Goal: Transaction & Acquisition: Purchase product/service

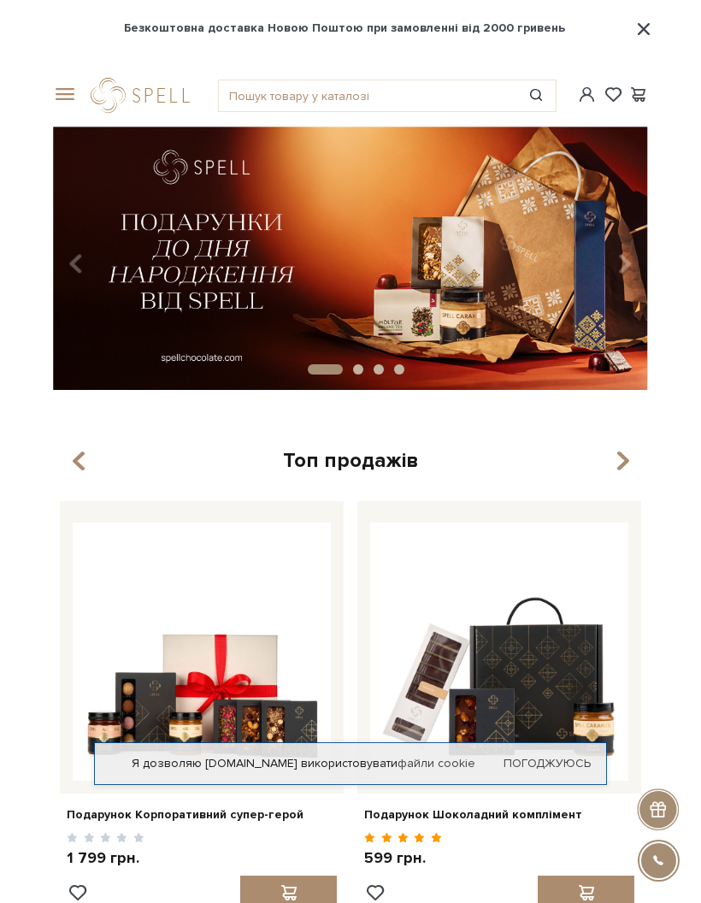
click at [62, 88] on span at bounding box center [61, 94] width 17 height 15
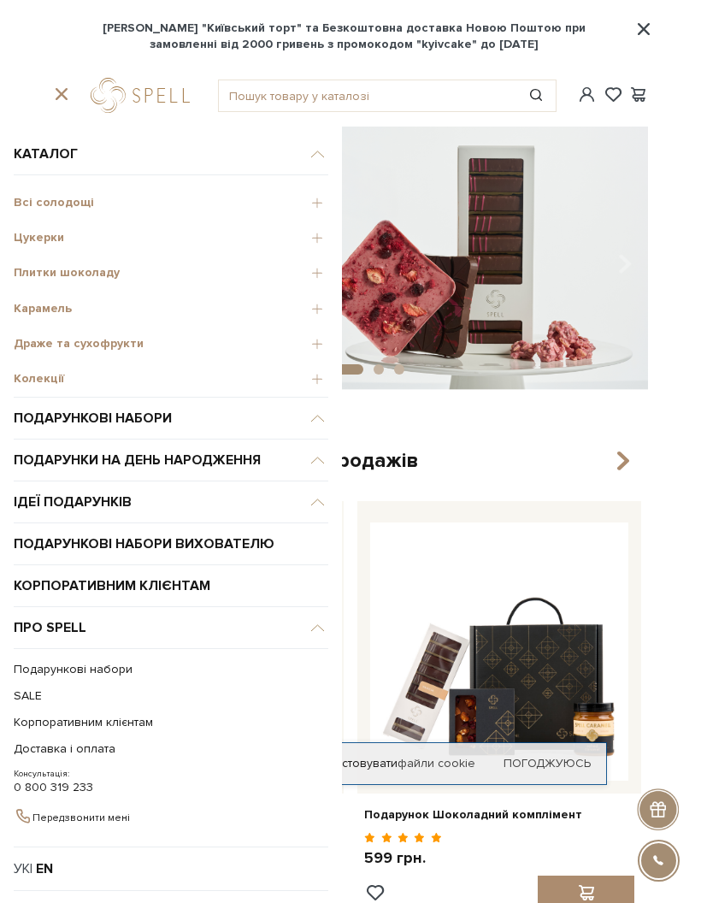
click at [27, 198] on span "Всі солодощі" at bounding box center [171, 202] width 315 height 15
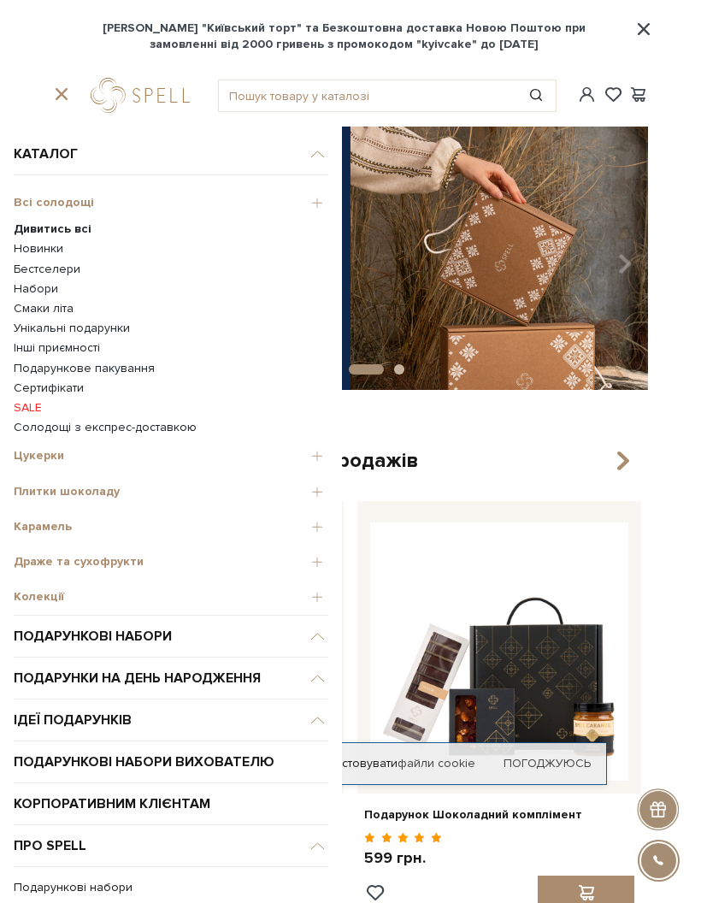
click at [27, 200] on span "Всі солодощі" at bounding box center [171, 202] width 315 height 15
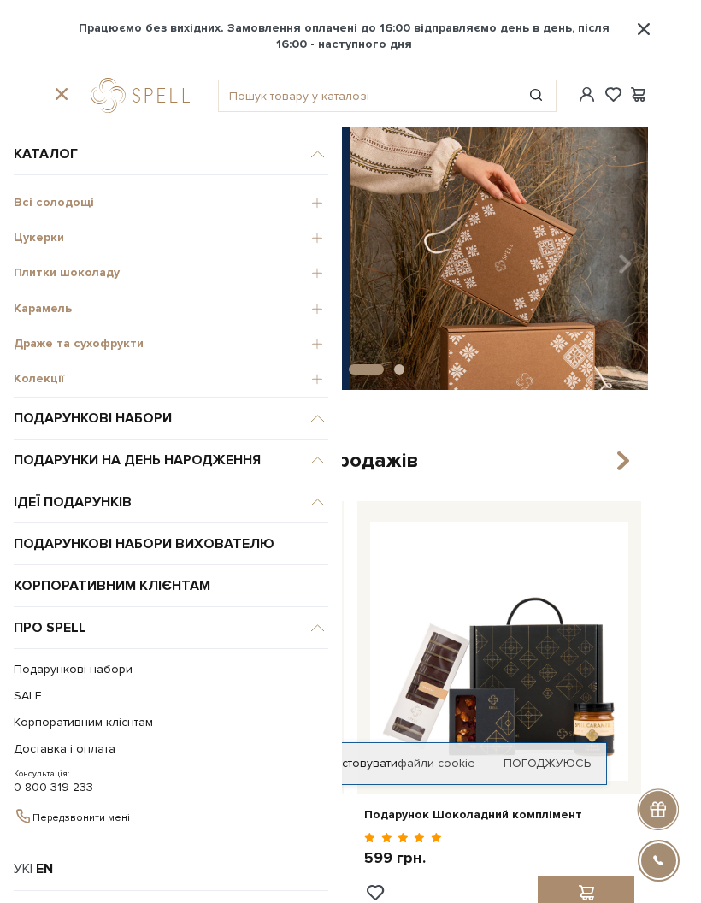
click at [23, 198] on span "Всі солодощі" at bounding box center [171, 202] width 315 height 15
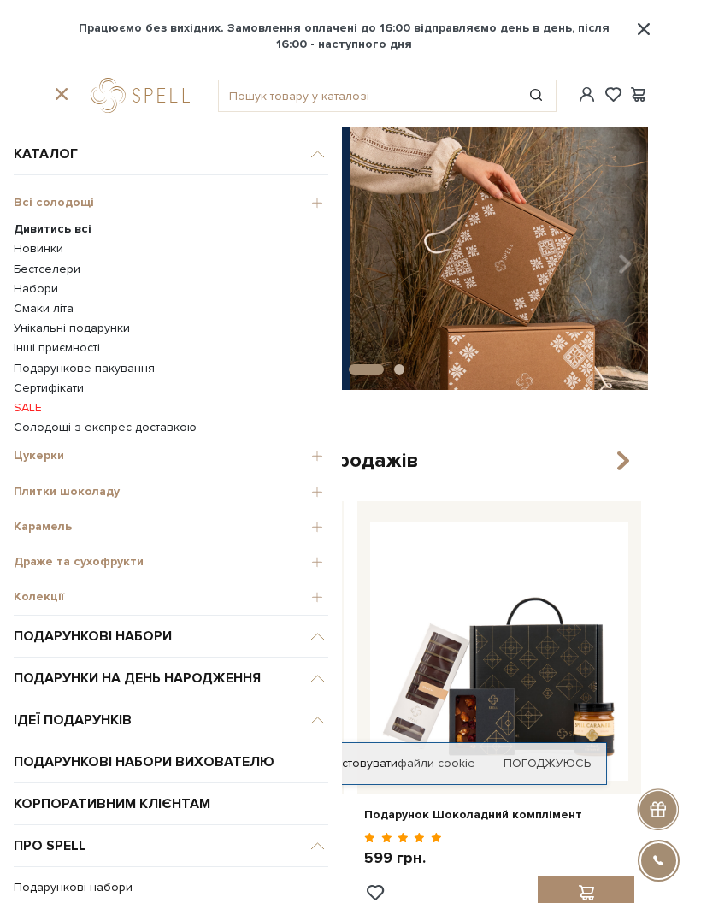
click at [24, 227] on b "Дивитись всі" at bounding box center [53, 228] width 78 height 15
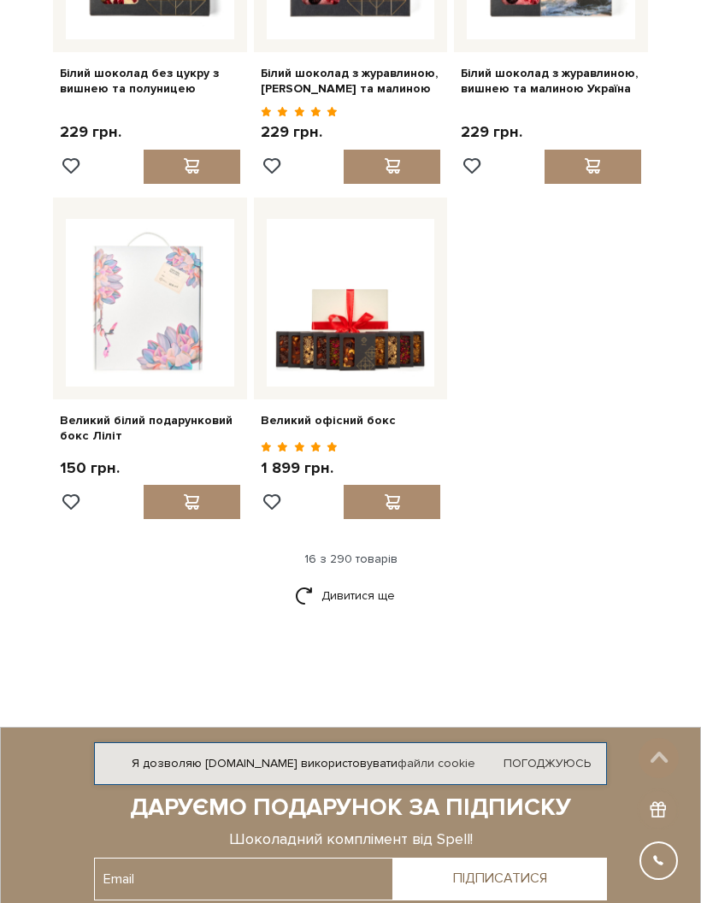
scroll to position [1775, 0]
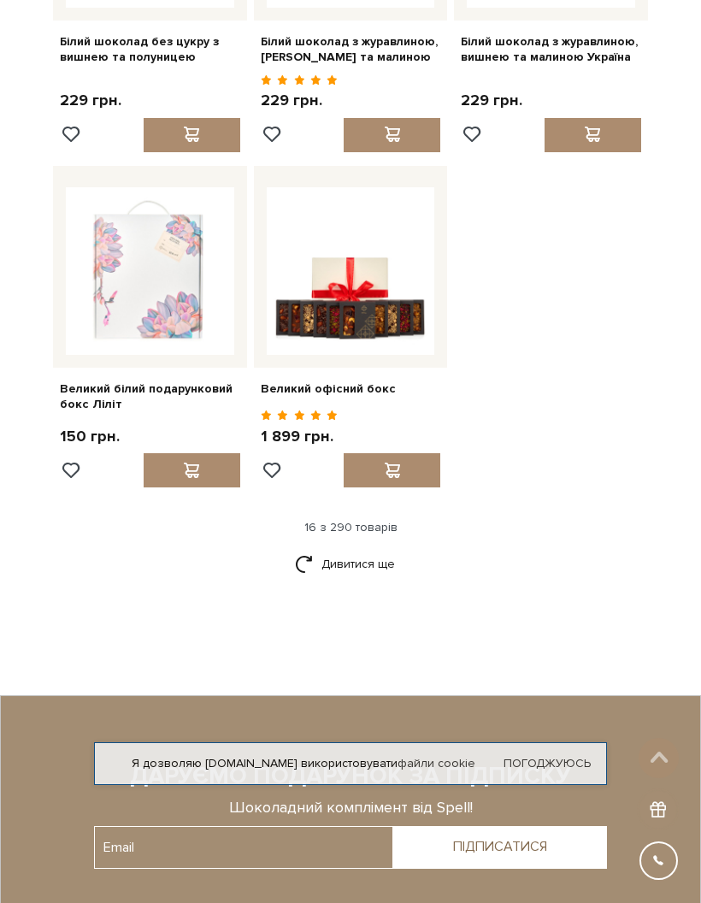
click at [375, 579] on link "Дивитися ще" at bounding box center [350, 564] width 111 height 30
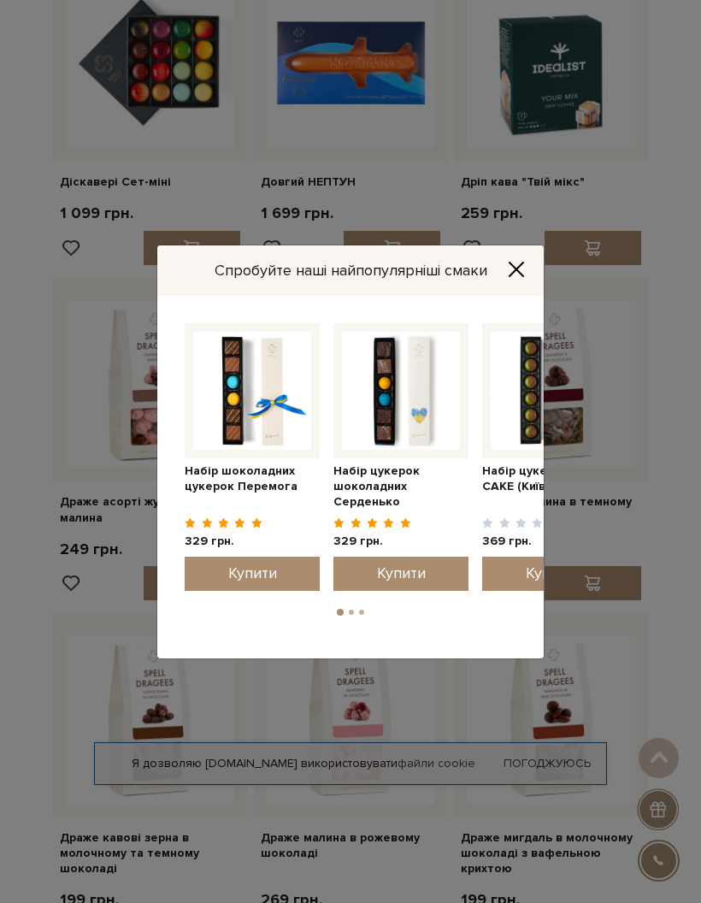
scroll to position [2679, 0]
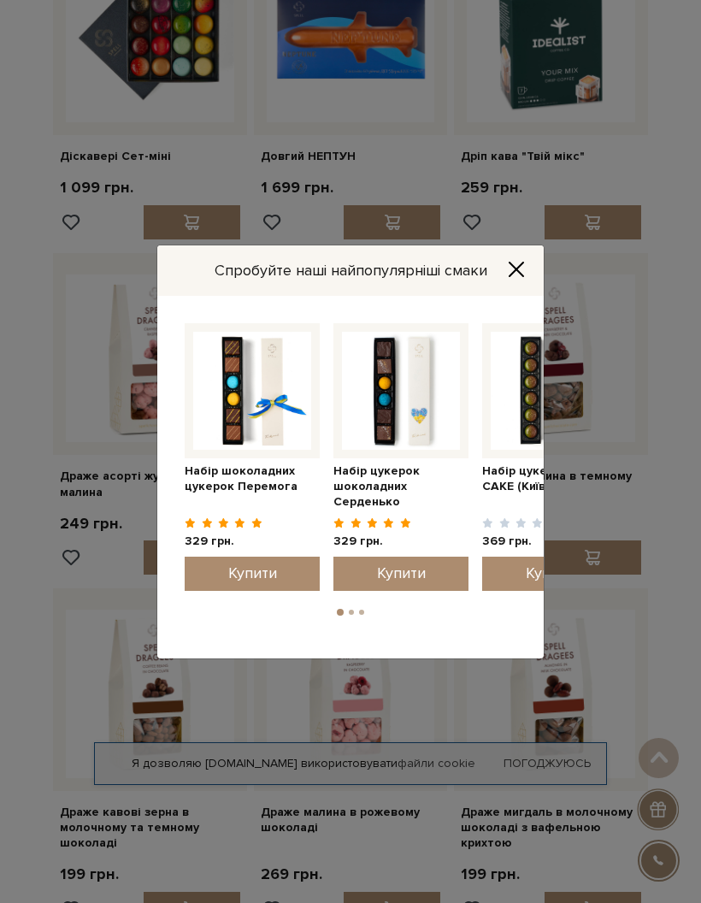
click at [508, 278] on icon "Close" at bounding box center [516, 269] width 17 height 17
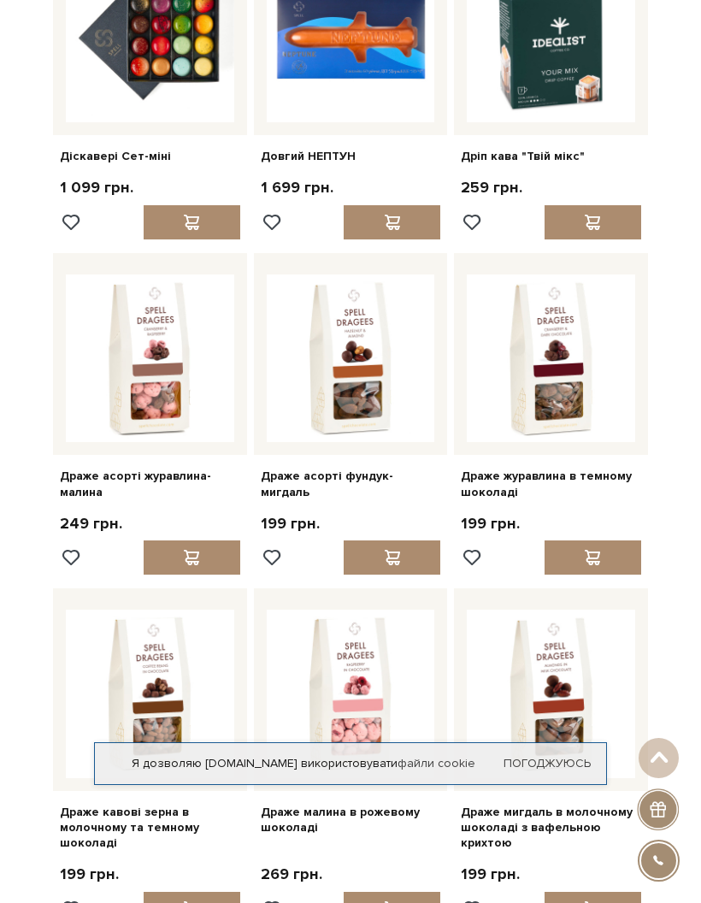
click at [70, 477] on link "Драже асорті журавлина-малина" at bounding box center [150, 484] width 180 height 31
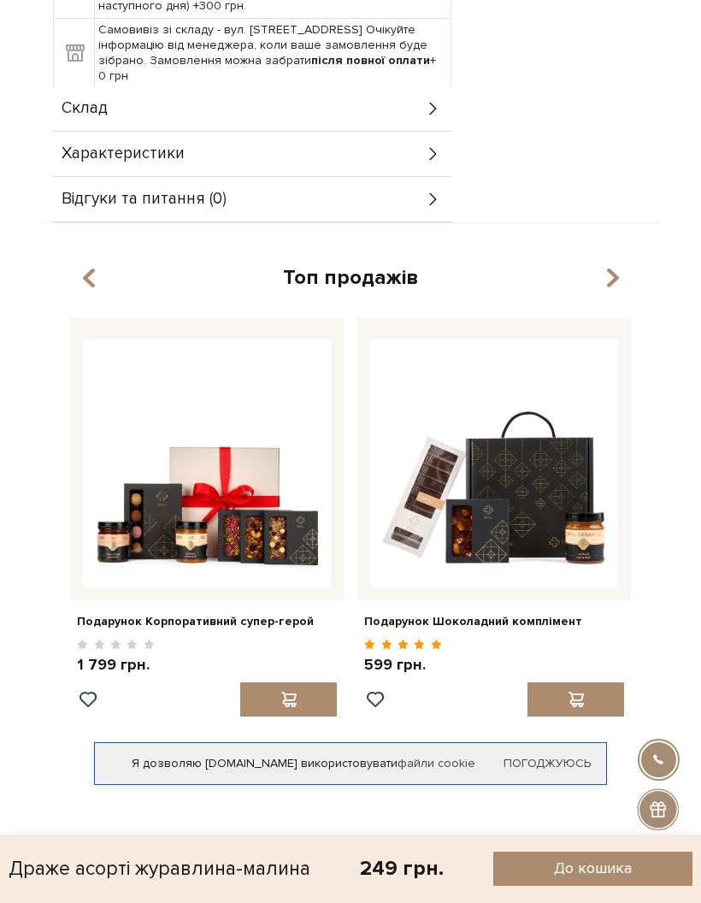
scroll to position [1604, 0]
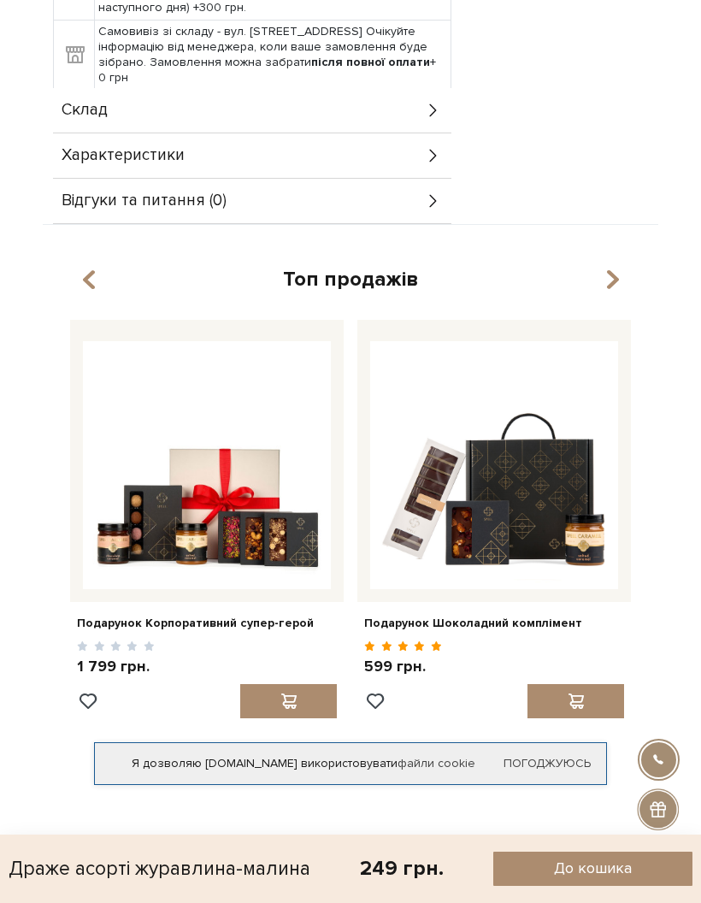
click at [440, 111] on icon at bounding box center [433, 110] width 19 height 19
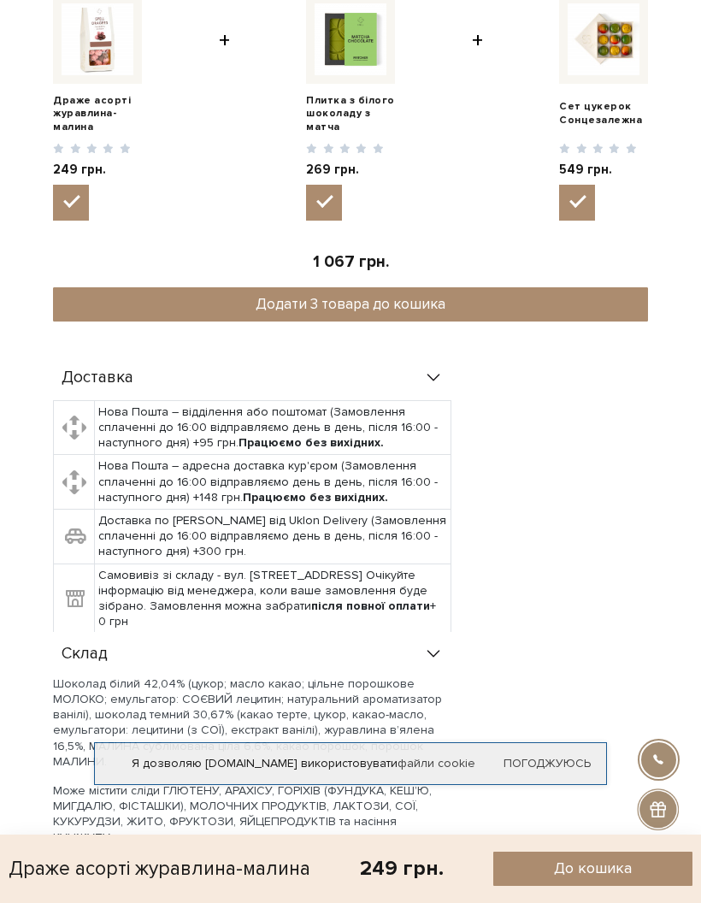
scroll to position [981, 0]
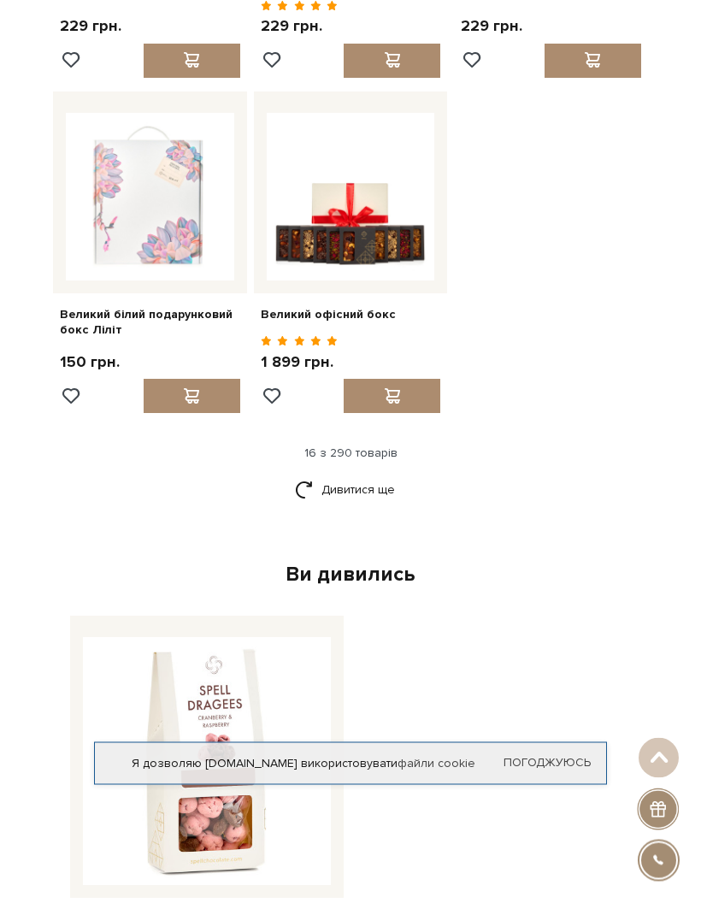
scroll to position [1849, 0]
click at [377, 498] on link "Дивитися ще" at bounding box center [350, 490] width 111 height 30
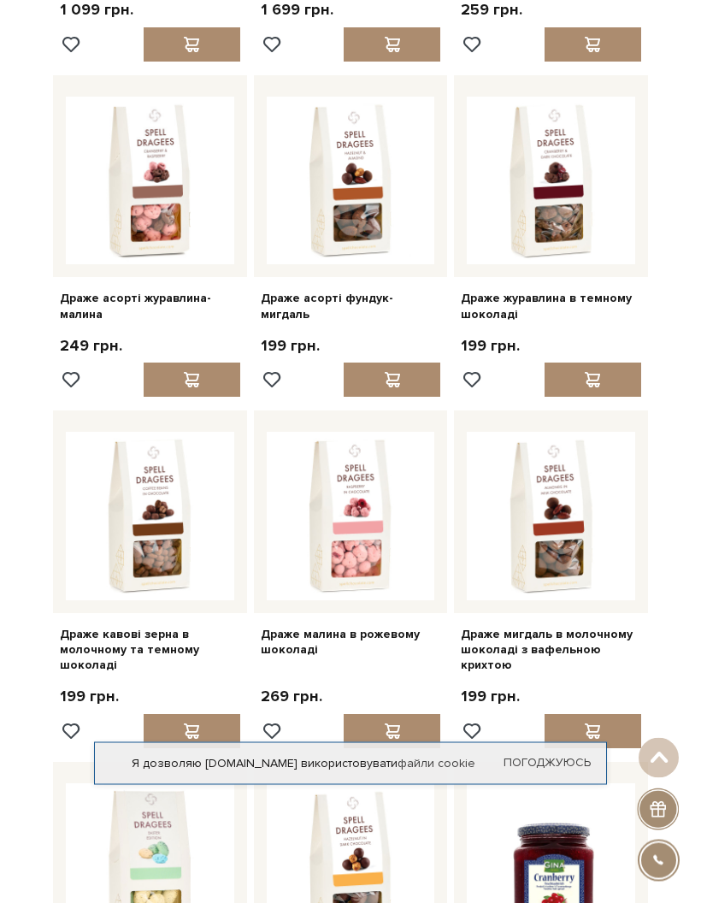
scroll to position [2858, 0]
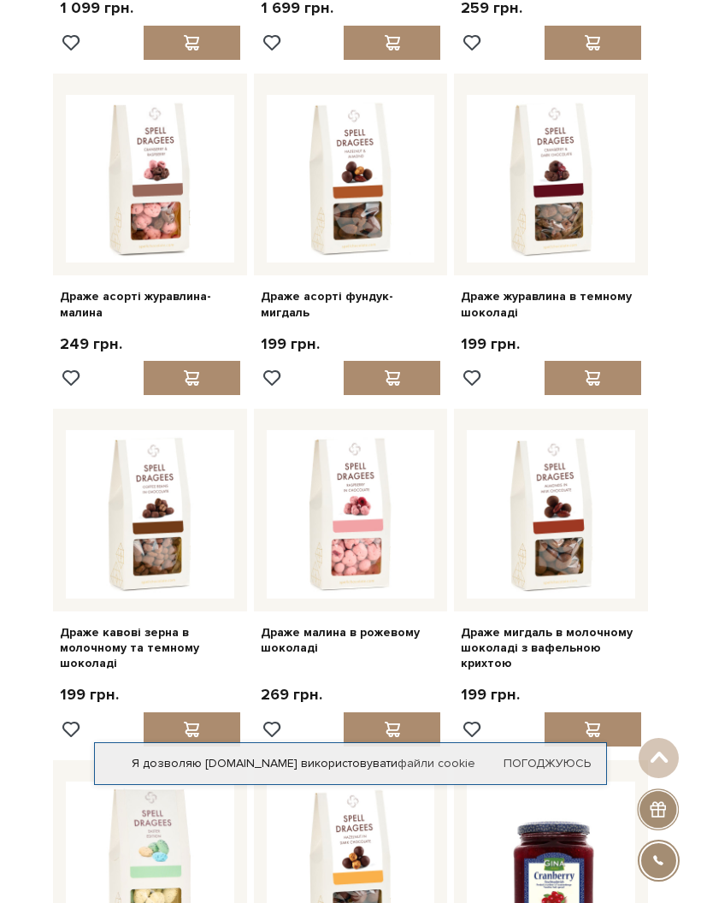
click at [182, 731] on span at bounding box center [191, 729] width 21 height 15
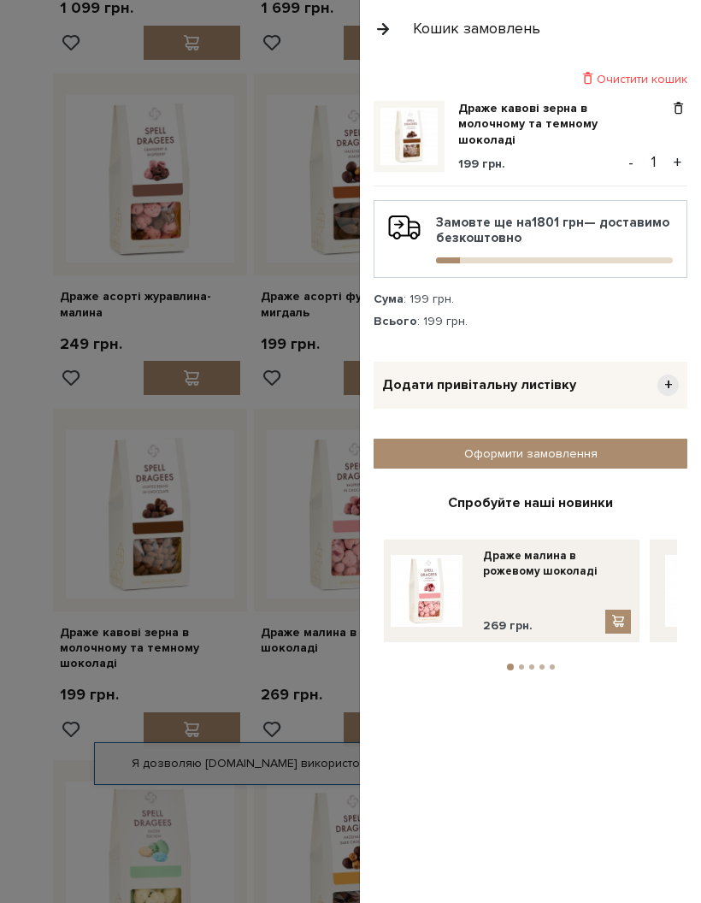
click at [383, 37] on button "button" at bounding box center [383, 29] width 19 height 30
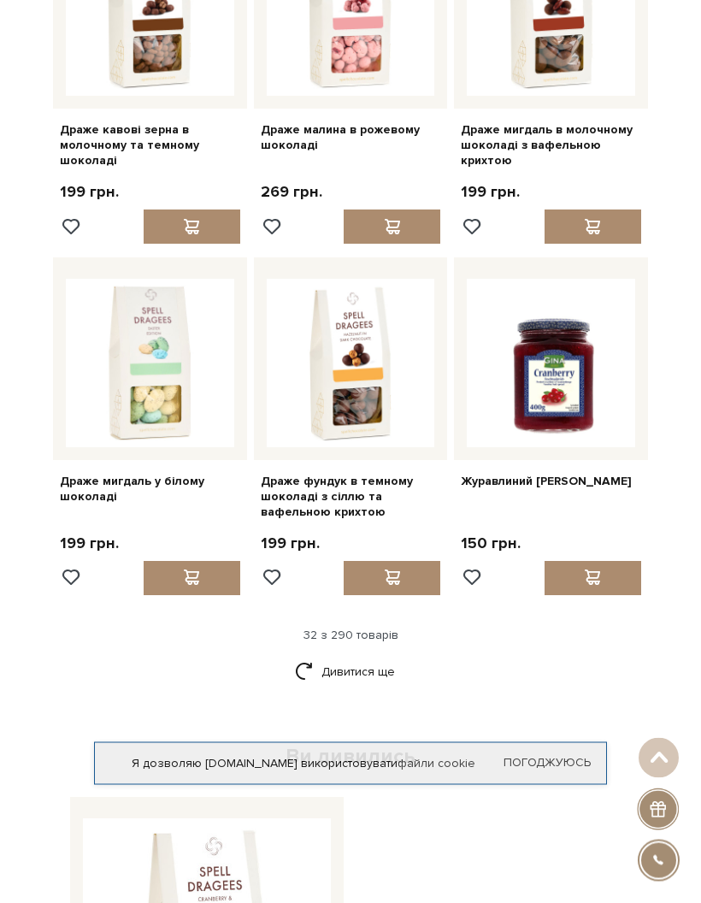
scroll to position [3361, 0]
click at [358, 674] on link "Дивитися ще" at bounding box center [350, 672] width 111 height 30
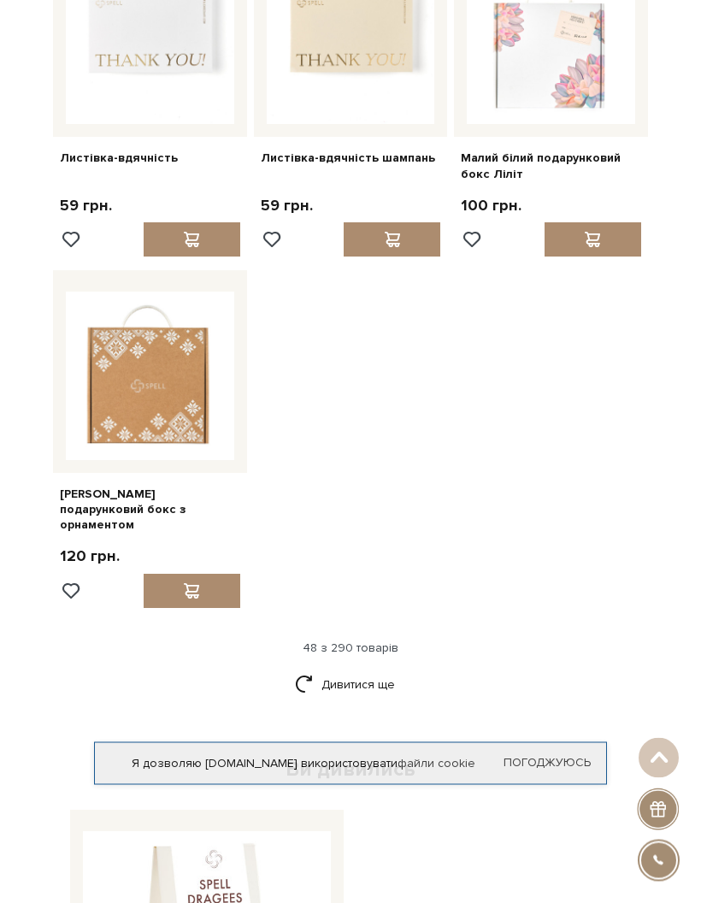
scroll to position [5476, 0]
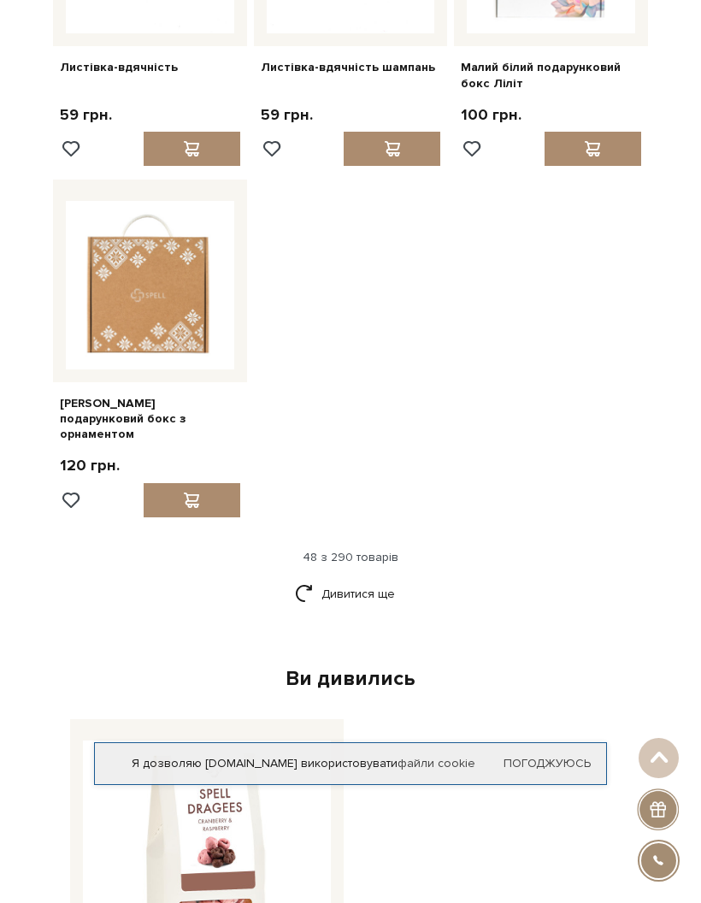
click at [333, 579] on link "Дивитися ще" at bounding box center [350, 594] width 111 height 30
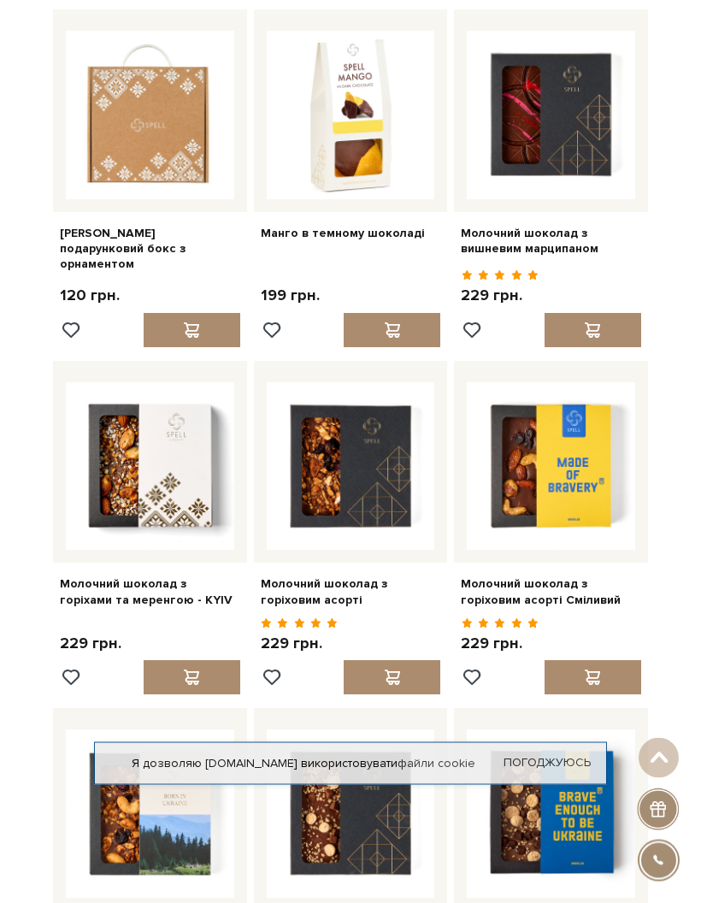
scroll to position [5646, 0]
click at [601, 322] on span at bounding box center [592, 329] width 21 height 15
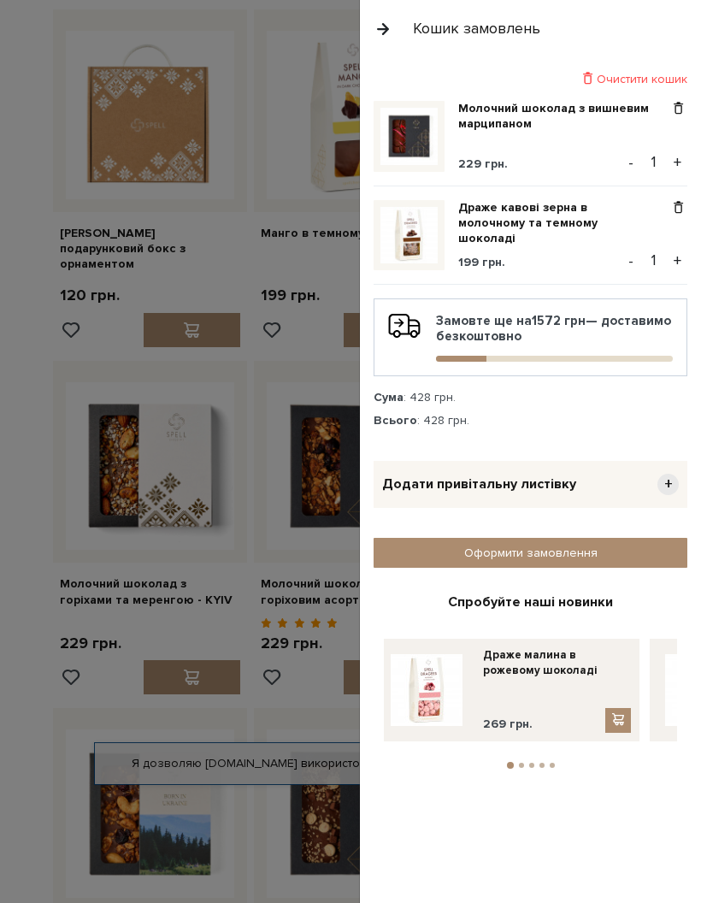
click at [378, 23] on button "button" at bounding box center [383, 29] width 19 height 30
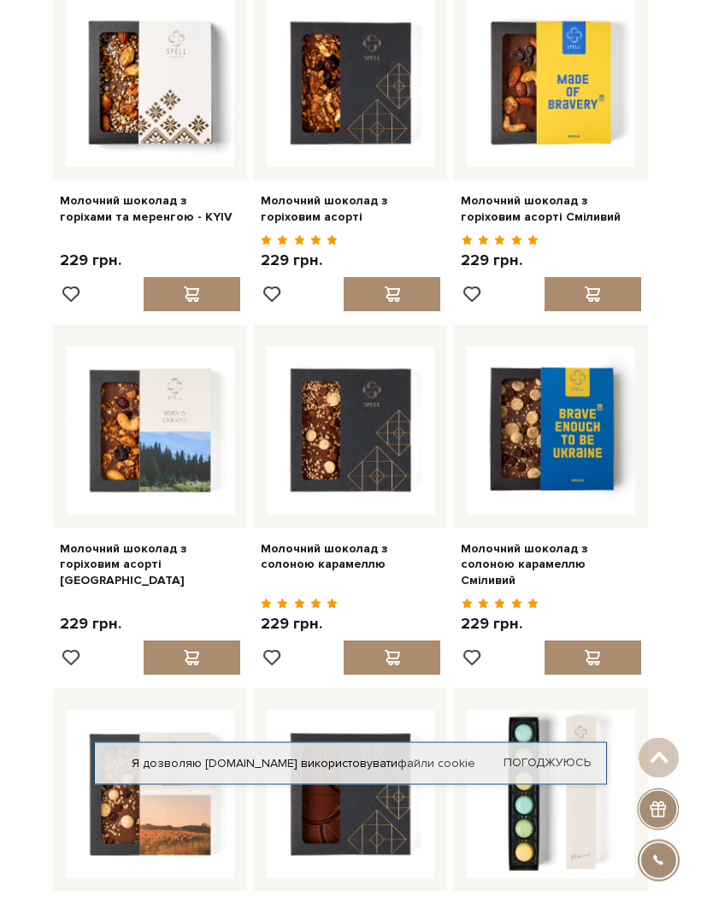
scroll to position [6029, 0]
click at [390, 277] on div at bounding box center [392, 294] width 97 height 34
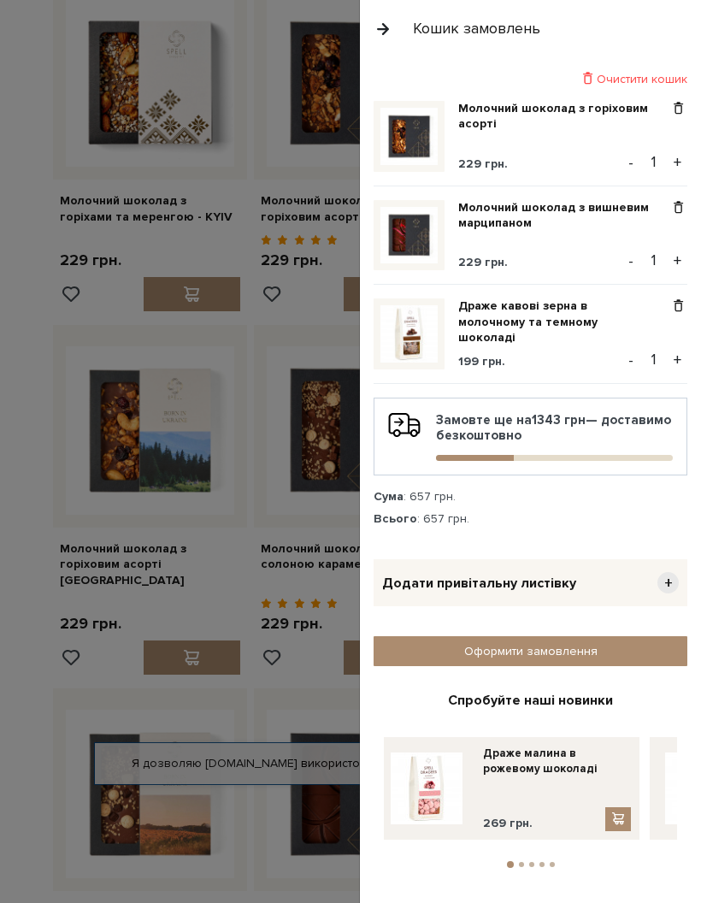
click at [390, 40] on button "button" at bounding box center [383, 29] width 19 height 30
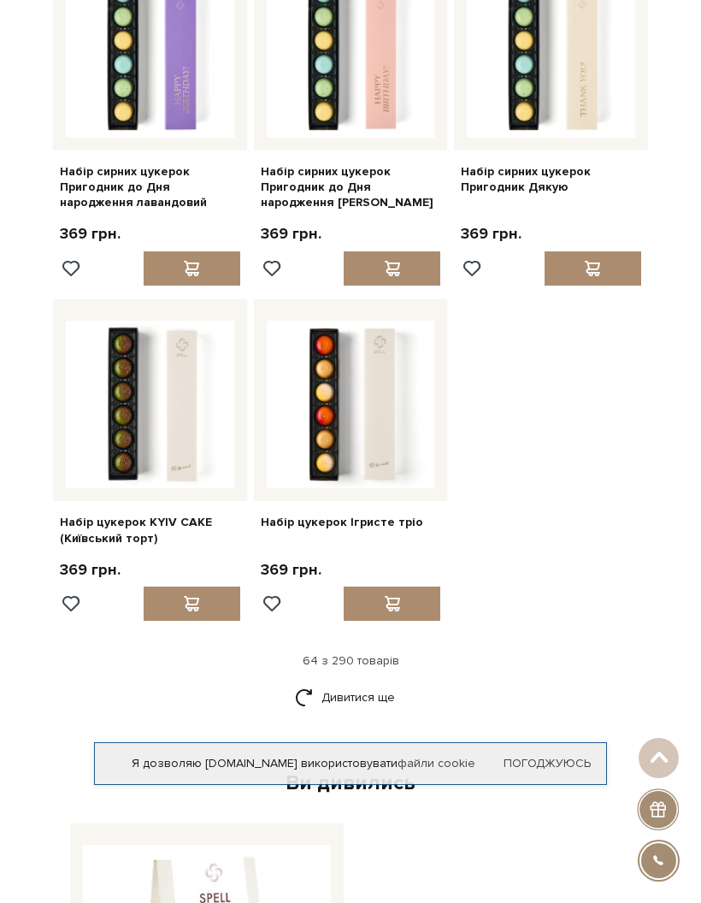
scroll to position [7102, 0]
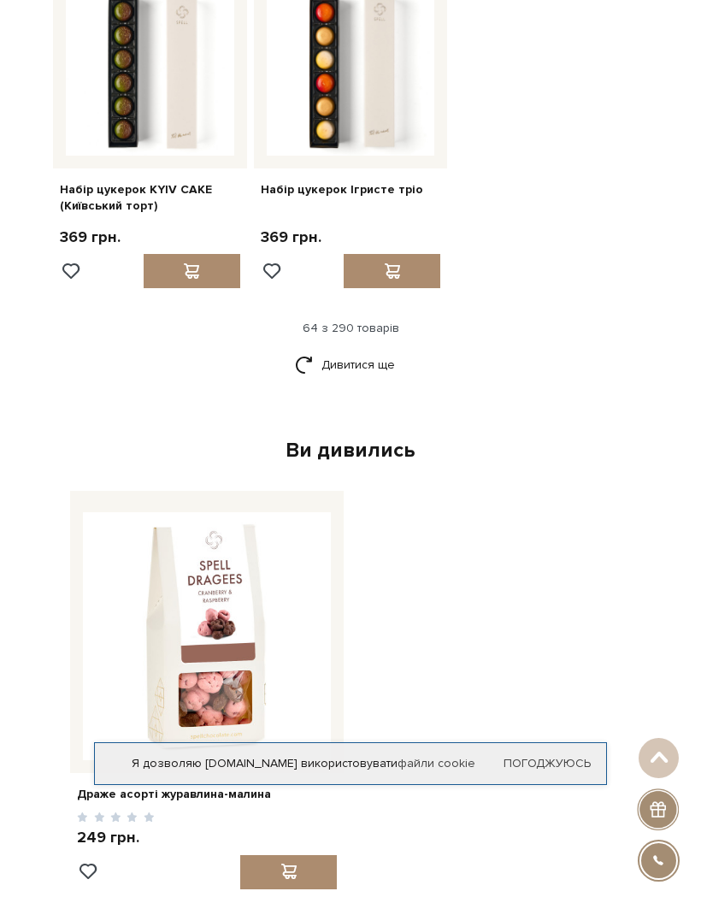
scroll to position [7462, 0]
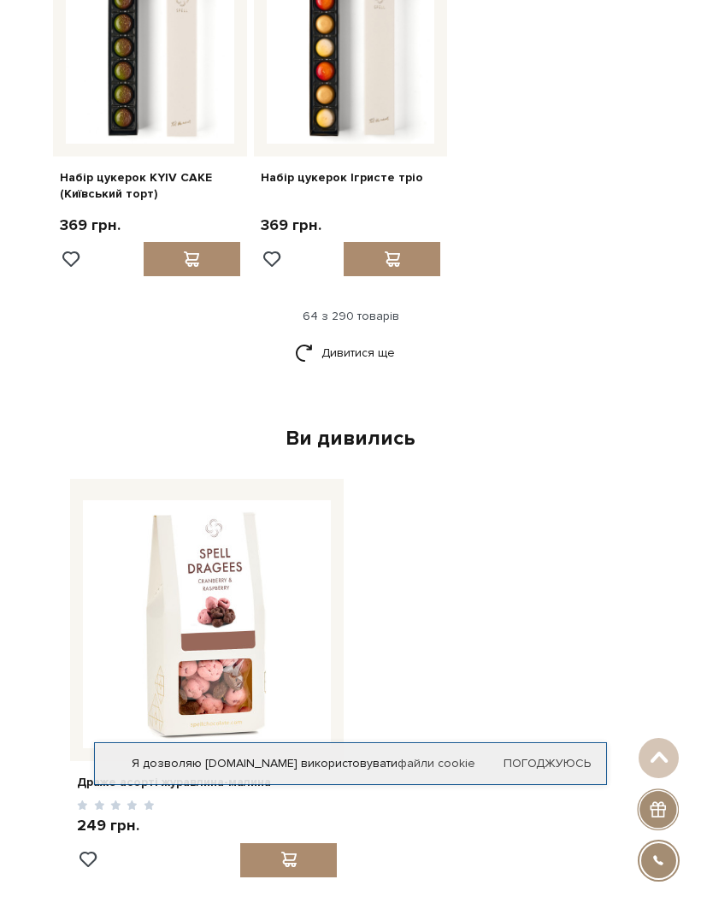
click at [369, 338] on link "Дивитися ще" at bounding box center [350, 353] width 111 height 30
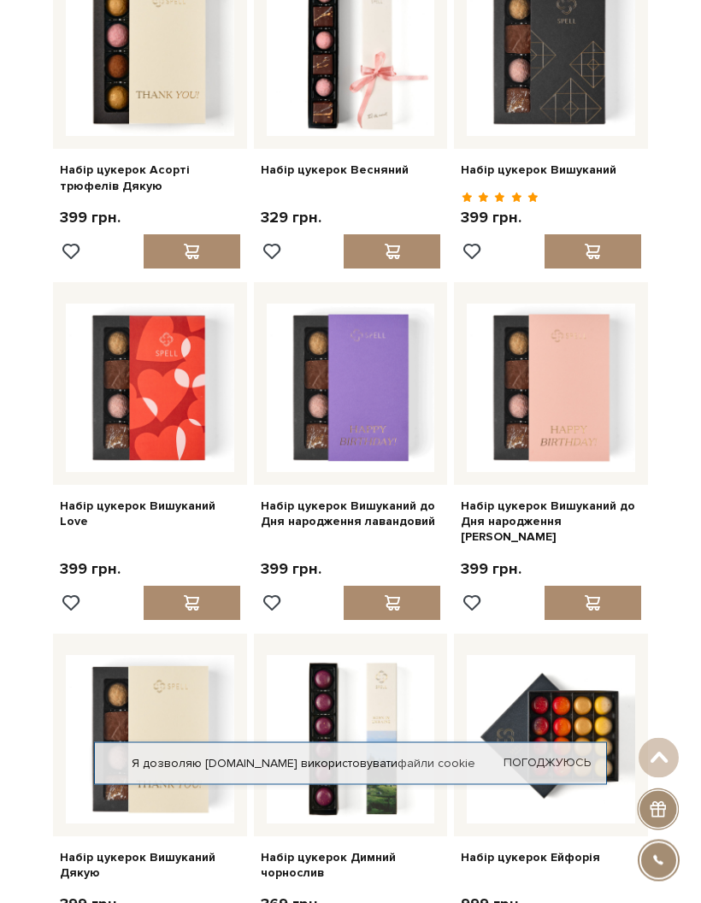
scroll to position [8157, 0]
click at [403, 595] on span at bounding box center [391, 602] width 21 height 15
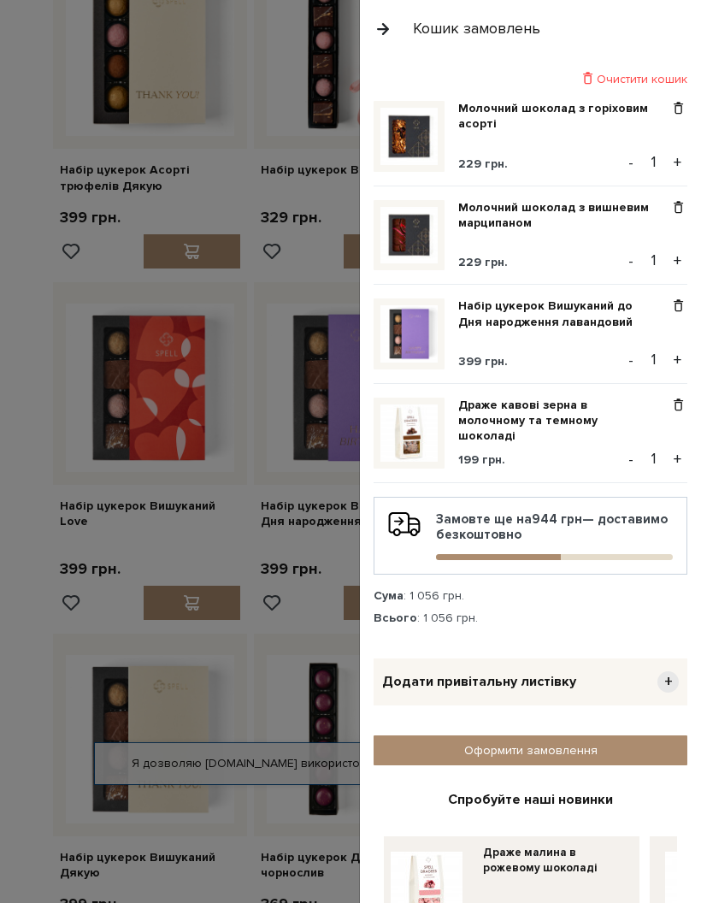
click at [380, 39] on button "button" at bounding box center [383, 29] width 19 height 30
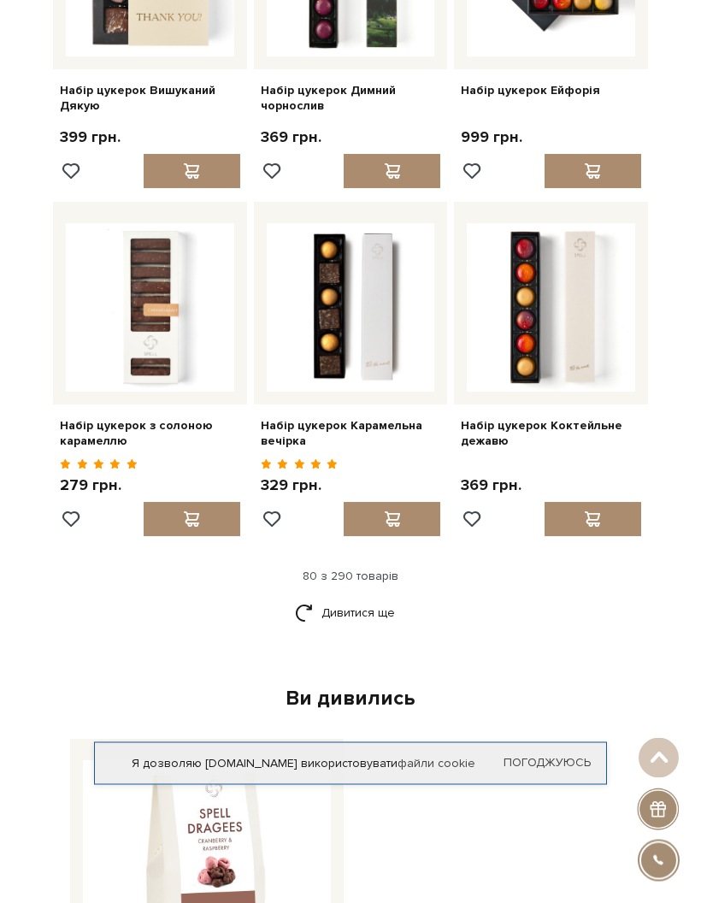
scroll to position [8925, 0]
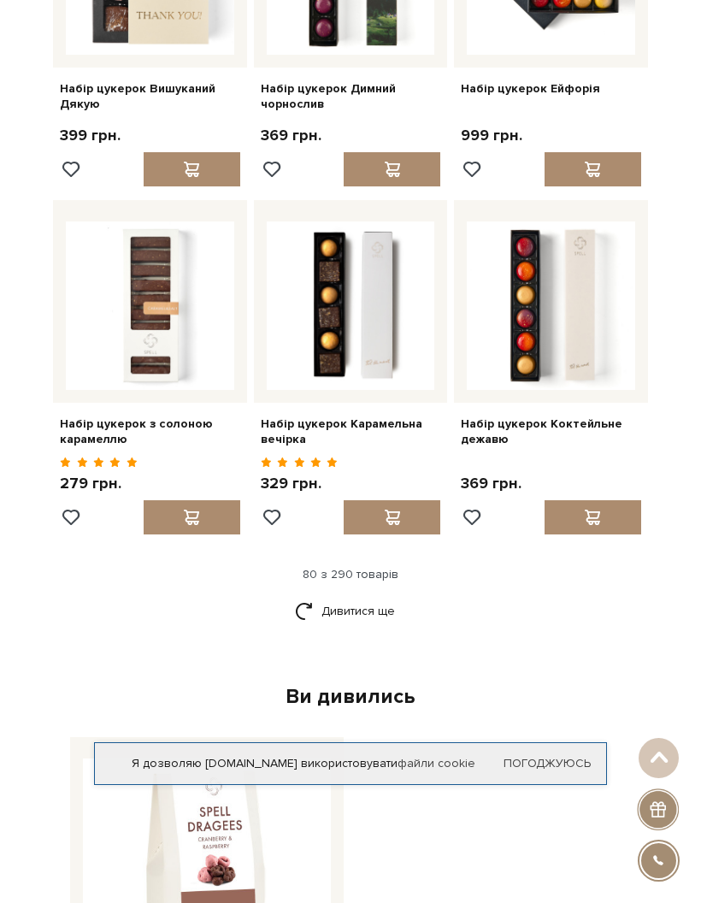
click at [369, 596] on link "Дивитися ще" at bounding box center [350, 611] width 111 height 30
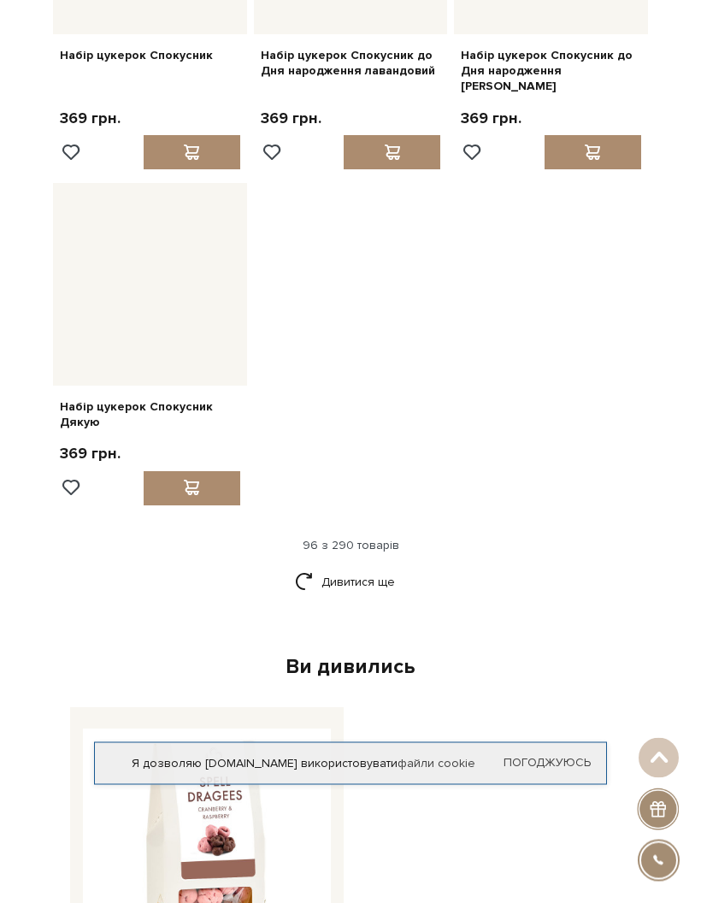
scroll to position [11018, 0]
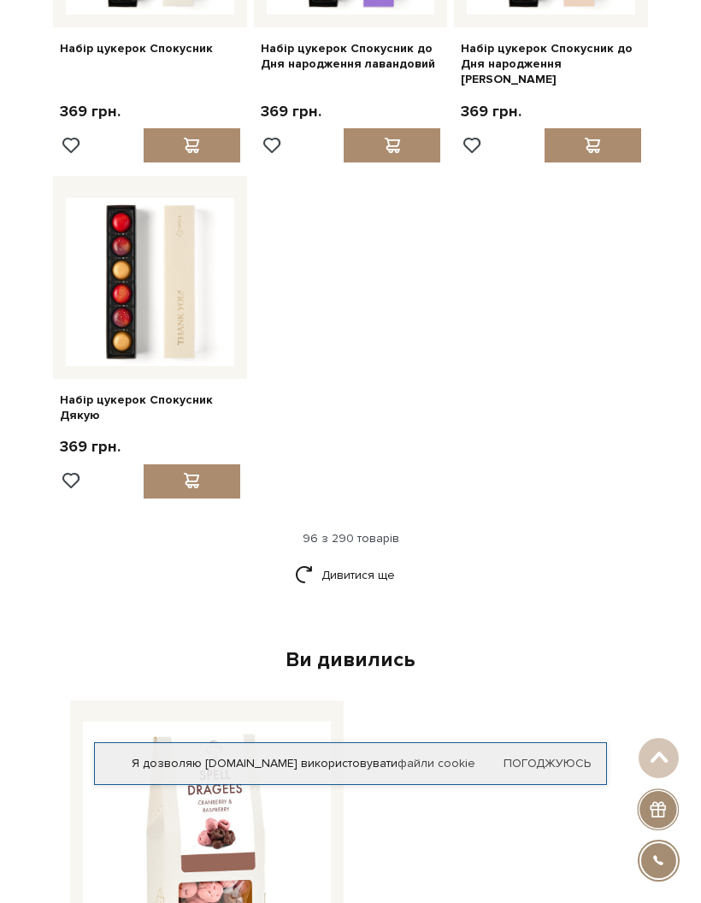
click at [348, 560] on link "Дивитися ще" at bounding box center [350, 575] width 111 height 30
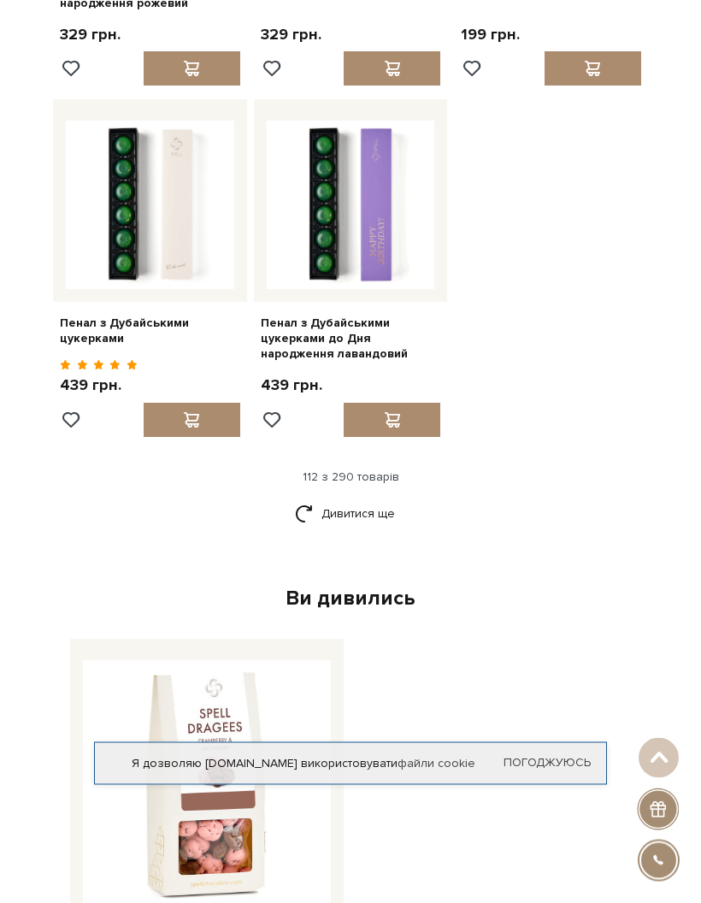
scroll to position [12832, 0]
click at [379, 498] on link "Дивитися ще" at bounding box center [350, 513] width 111 height 30
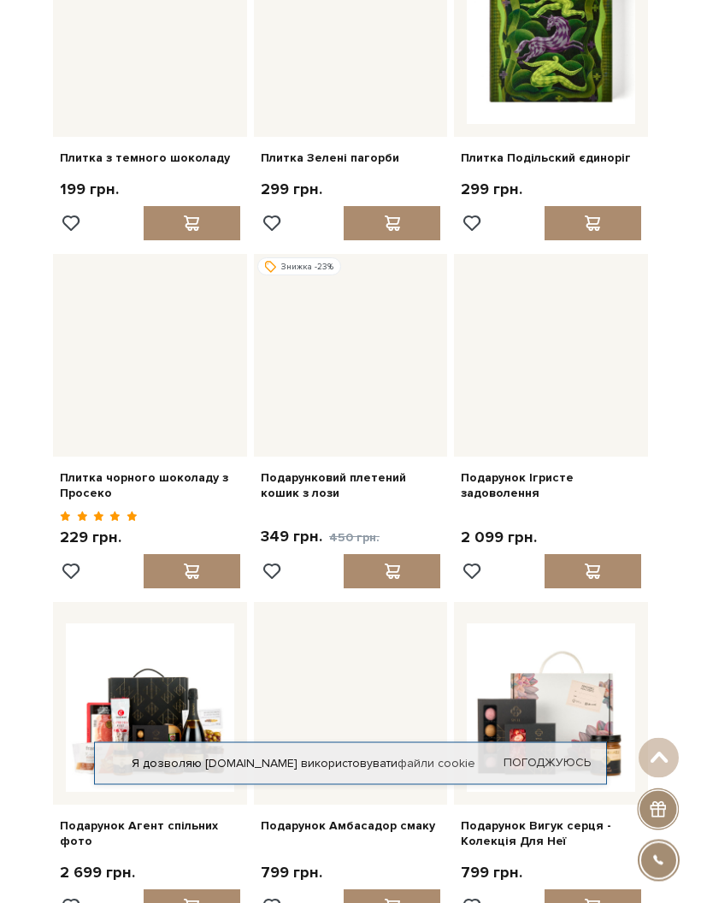
scroll to position [14031, 0]
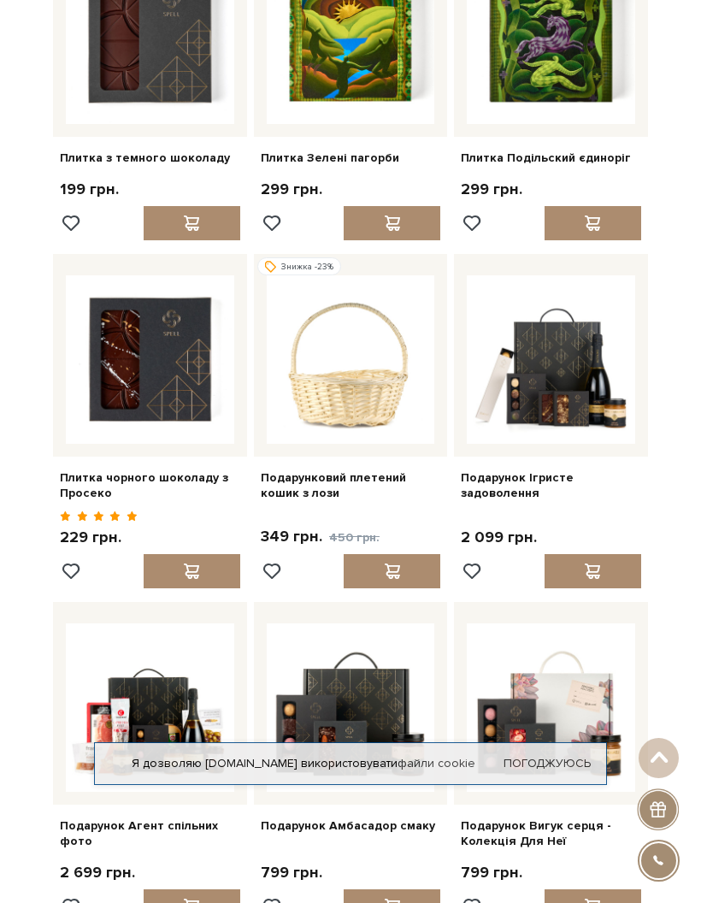
click at [184, 563] on span at bounding box center [191, 570] width 21 height 15
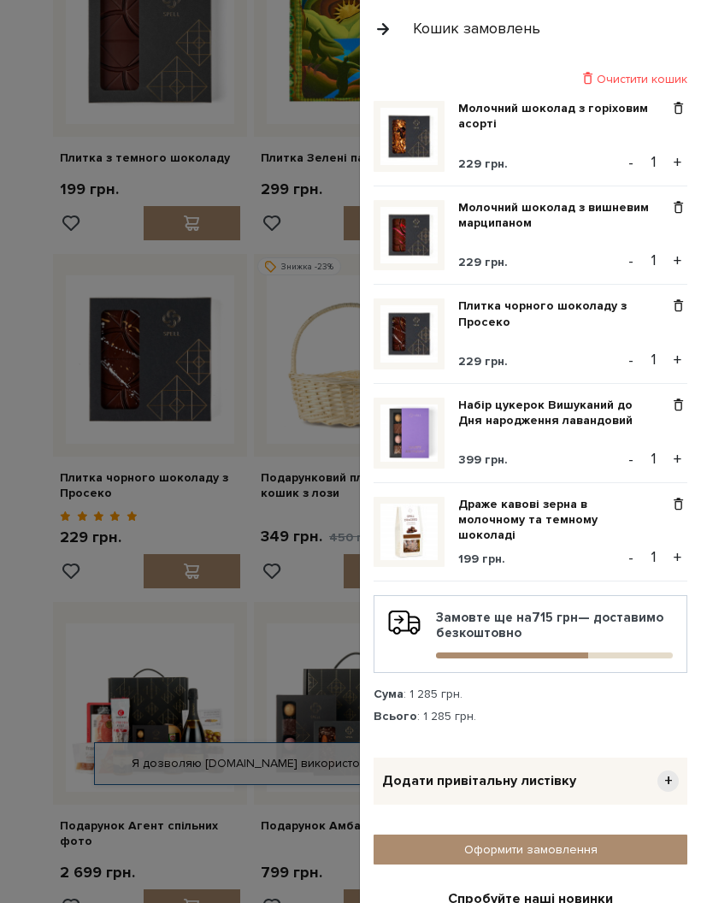
click at [389, 34] on button "button" at bounding box center [383, 29] width 19 height 30
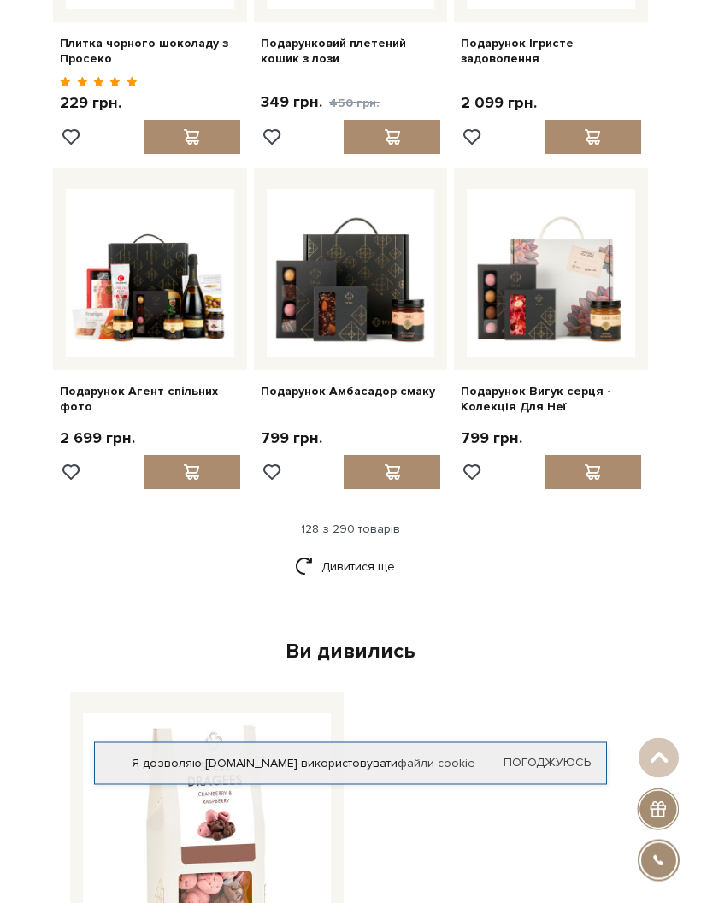
scroll to position [14466, 0]
click at [345, 551] on link "Дивитися ще" at bounding box center [350, 566] width 111 height 30
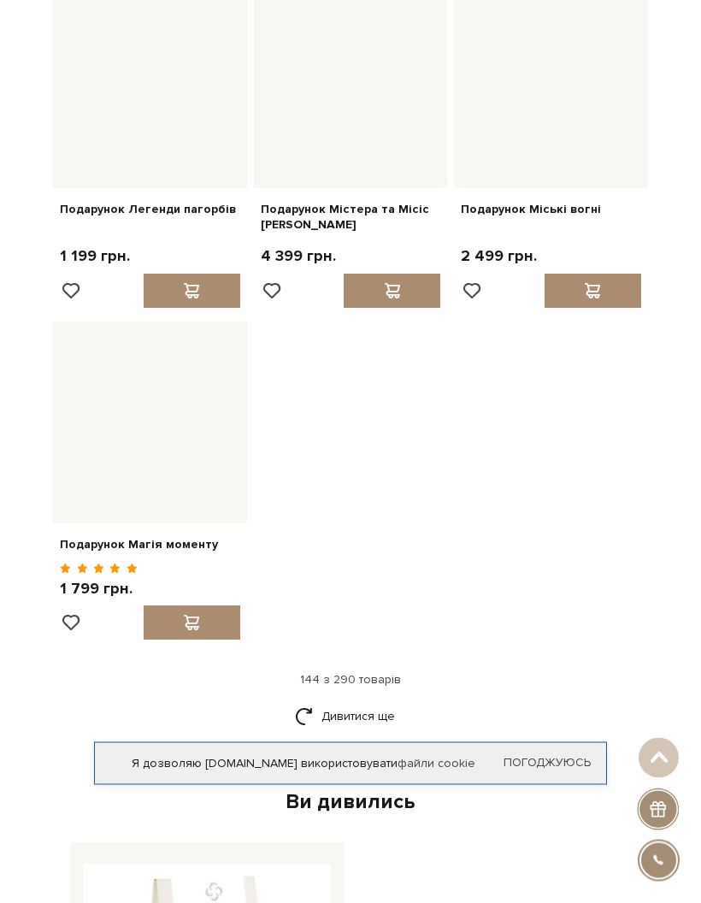
scroll to position [16322, 0]
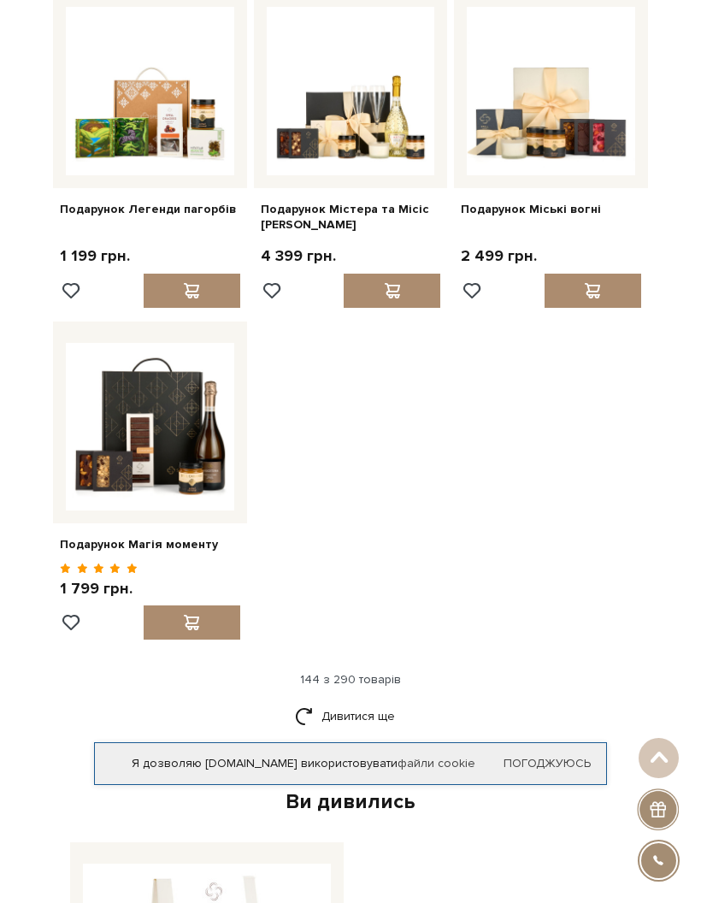
click at [381, 672] on div "144 з 290 товарів" at bounding box center [351, 679] width 602 height 15
click at [364, 701] on link "Дивитися ще" at bounding box center [350, 716] width 111 height 30
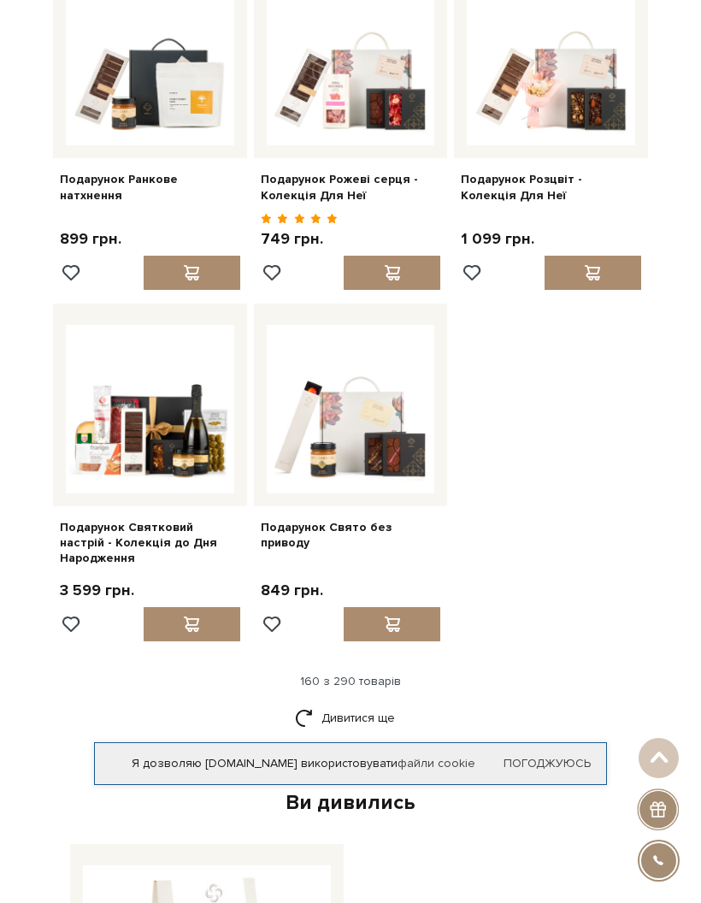
scroll to position [18066, 0]
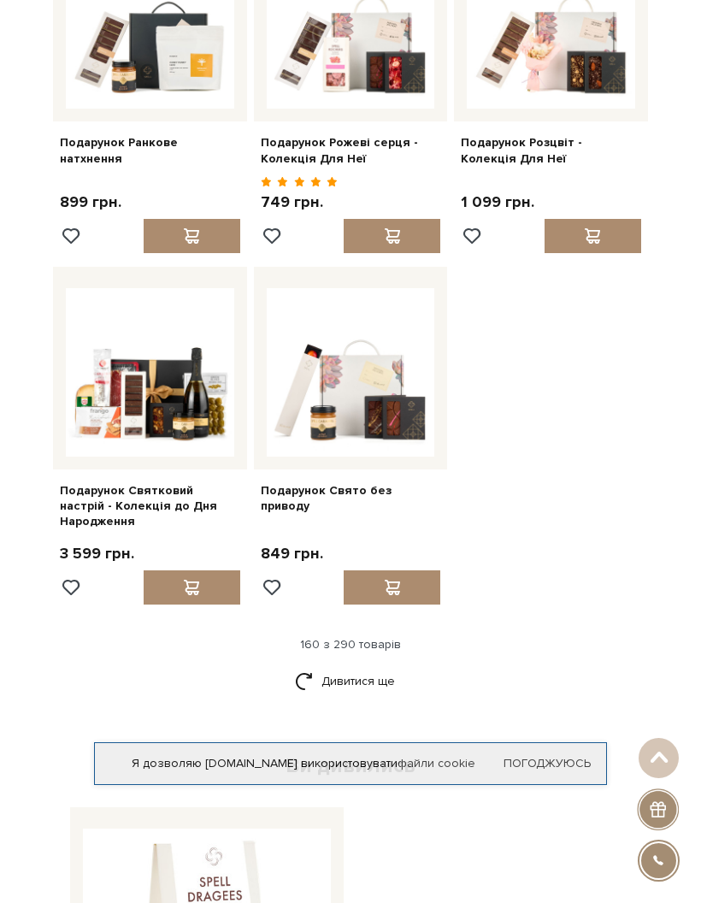
click at [370, 666] on link "Дивитися ще" at bounding box center [350, 681] width 111 height 30
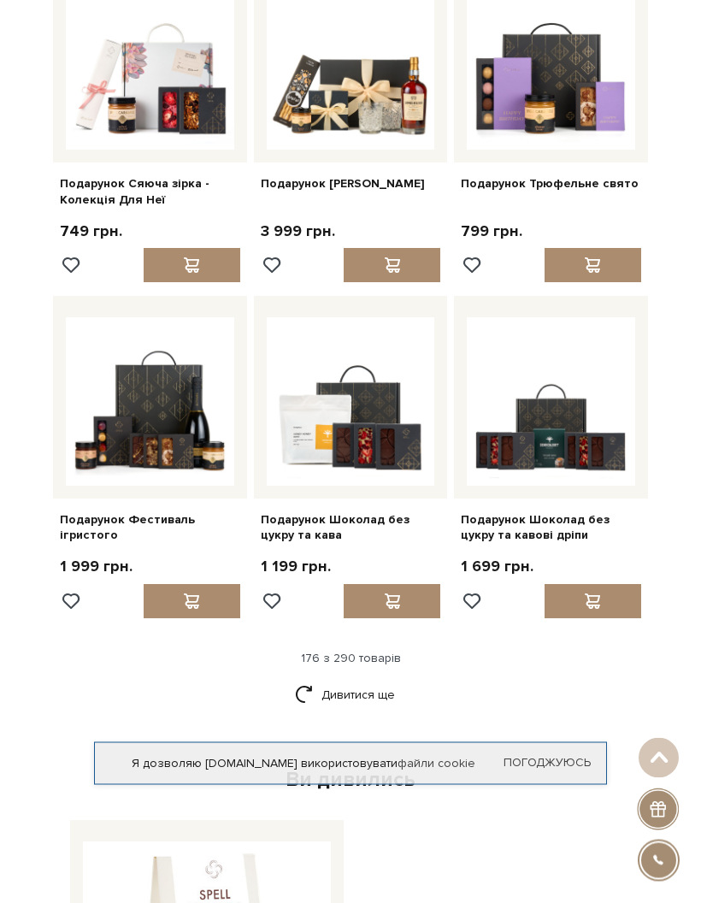
scroll to position [19758, 0]
click at [376, 680] on link "Дивитися ще" at bounding box center [350, 695] width 111 height 30
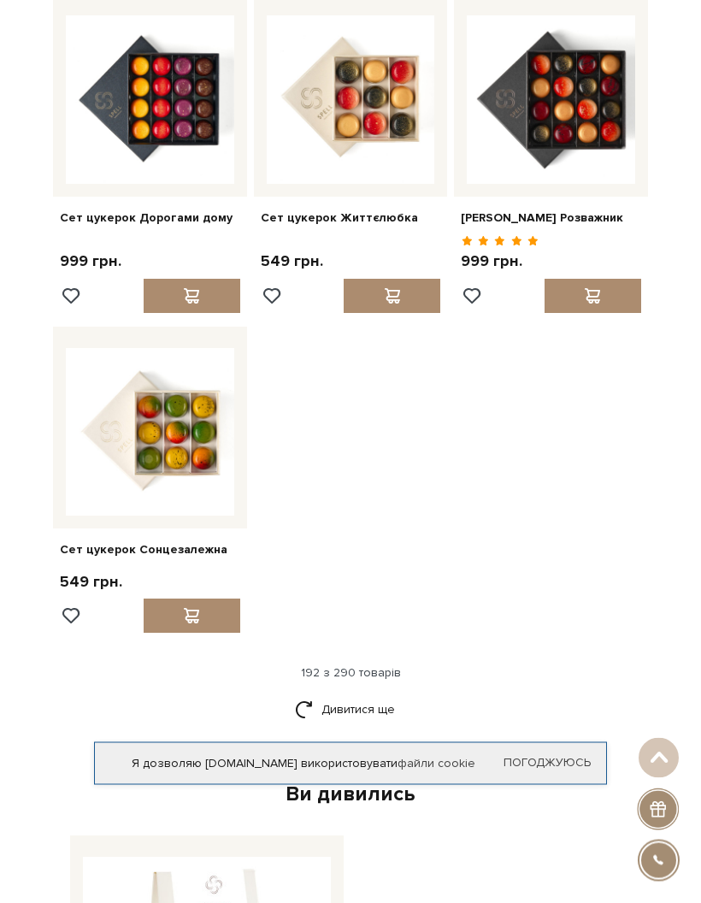
scroll to position [21783, 0]
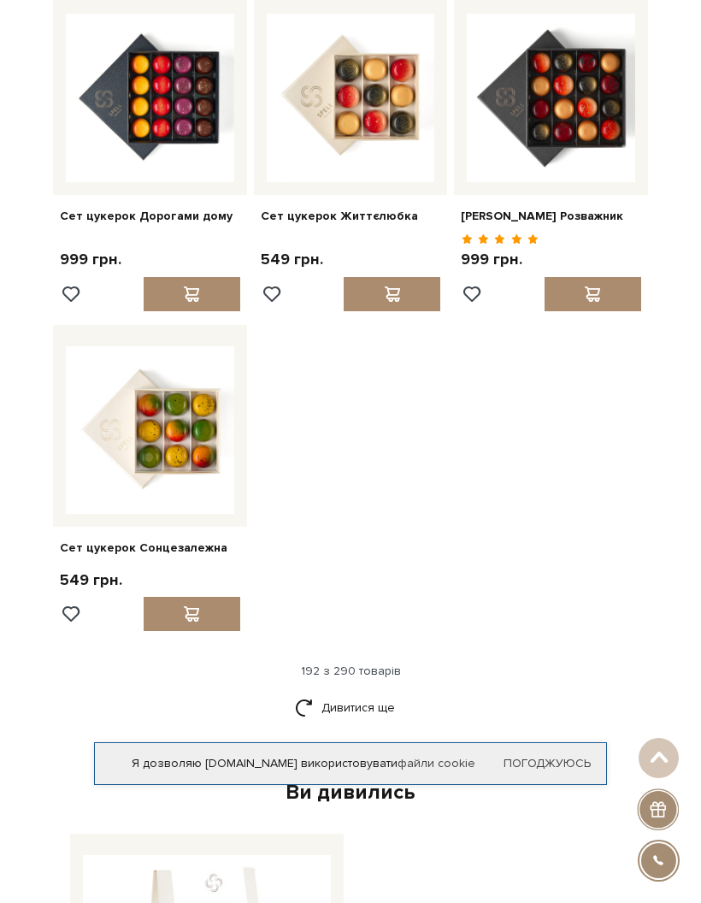
click at [356, 693] on link "Дивитися ще" at bounding box center [350, 708] width 111 height 30
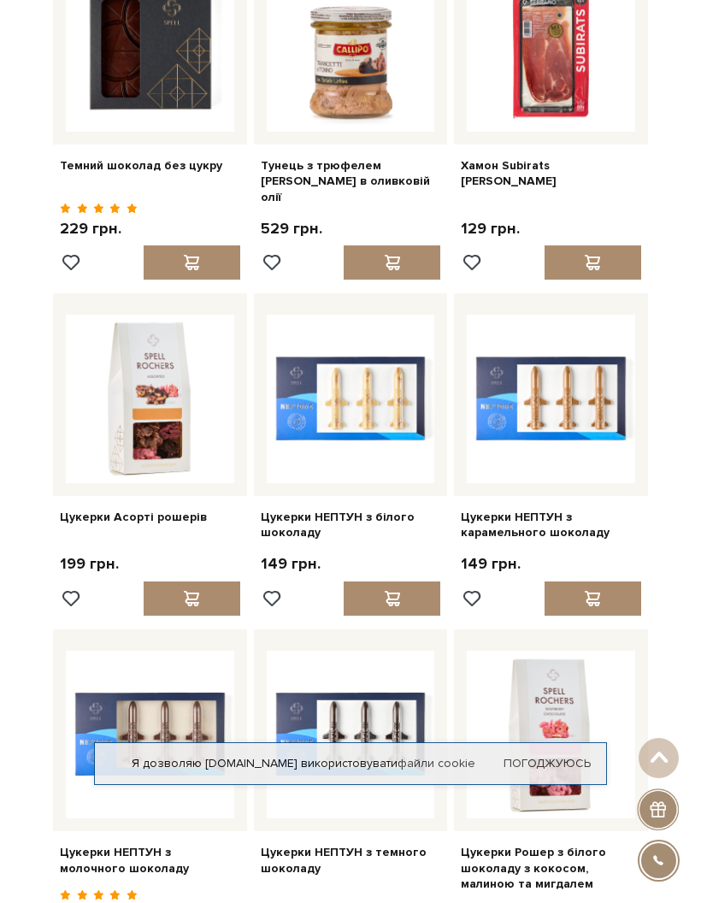
scroll to position [22836, 0]
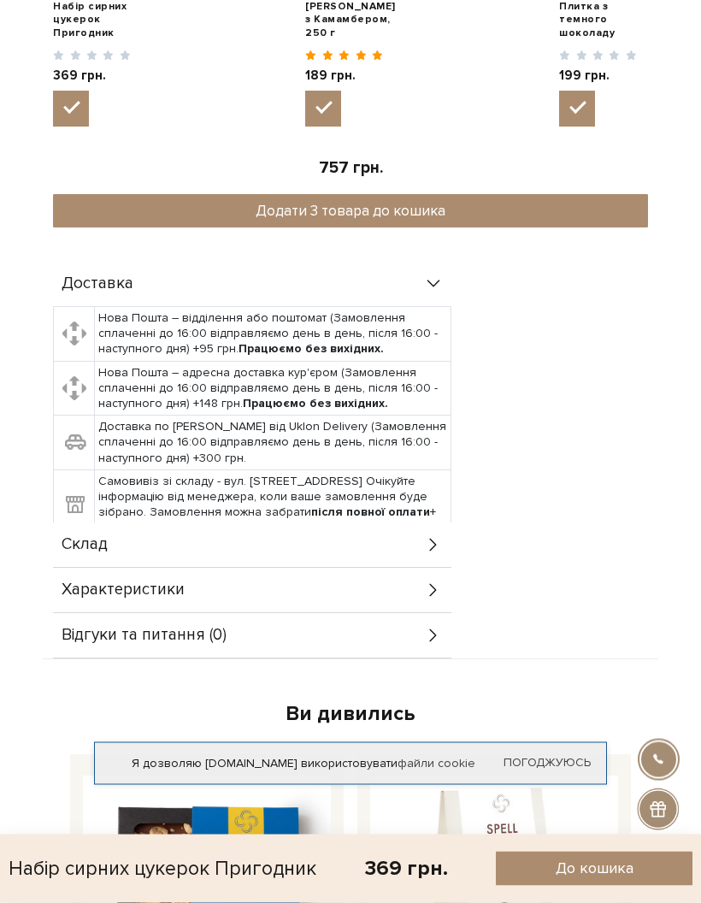
click at [412, 541] on div "Склад" at bounding box center [252, 545] width 398 height 44
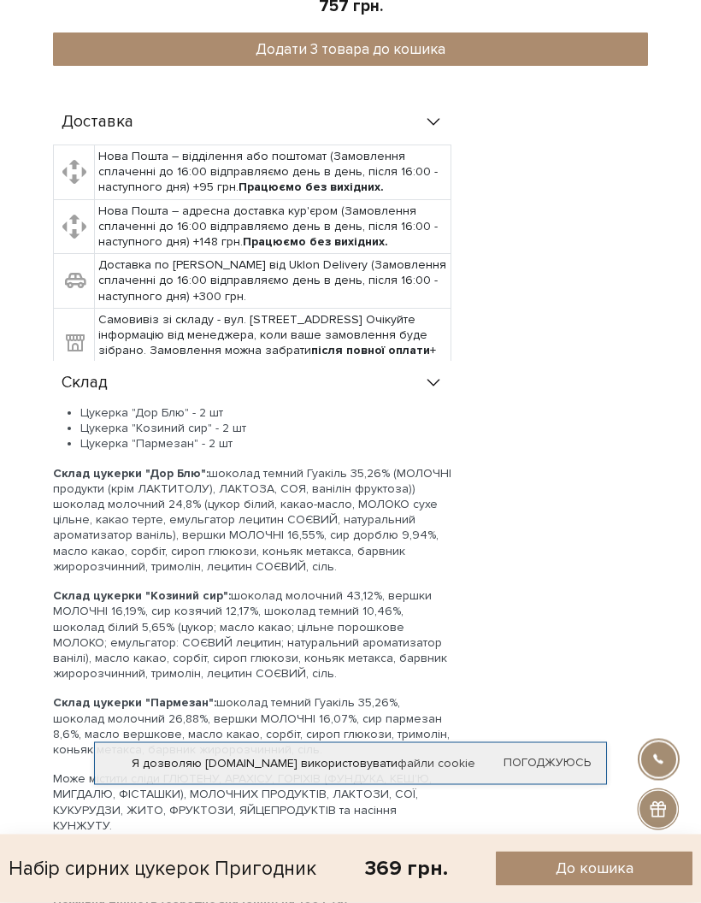
scroll to position [1700, 0]
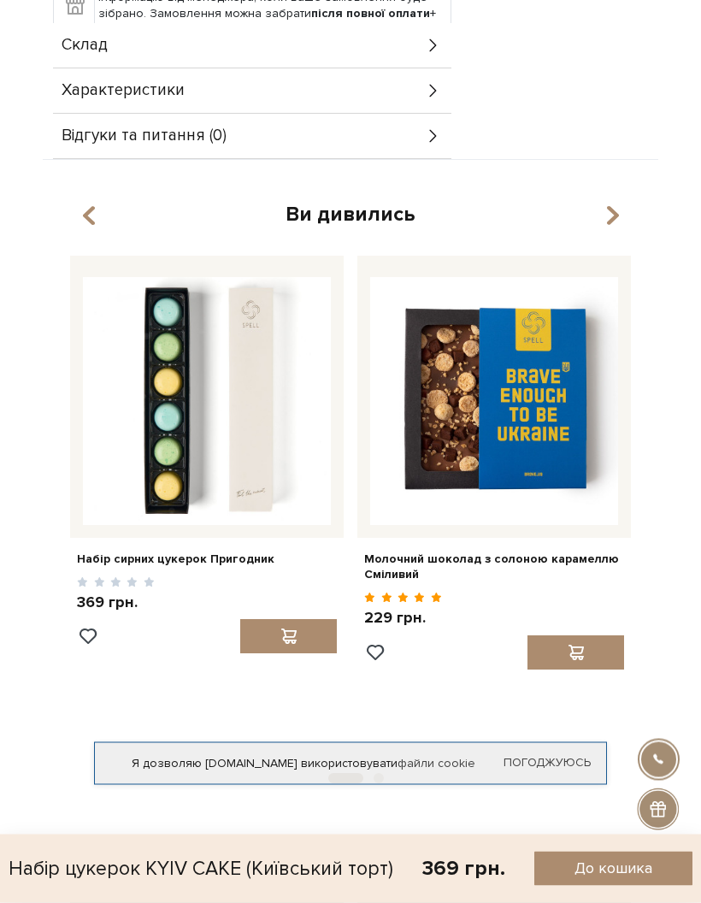
scroll to position [1668, 0]
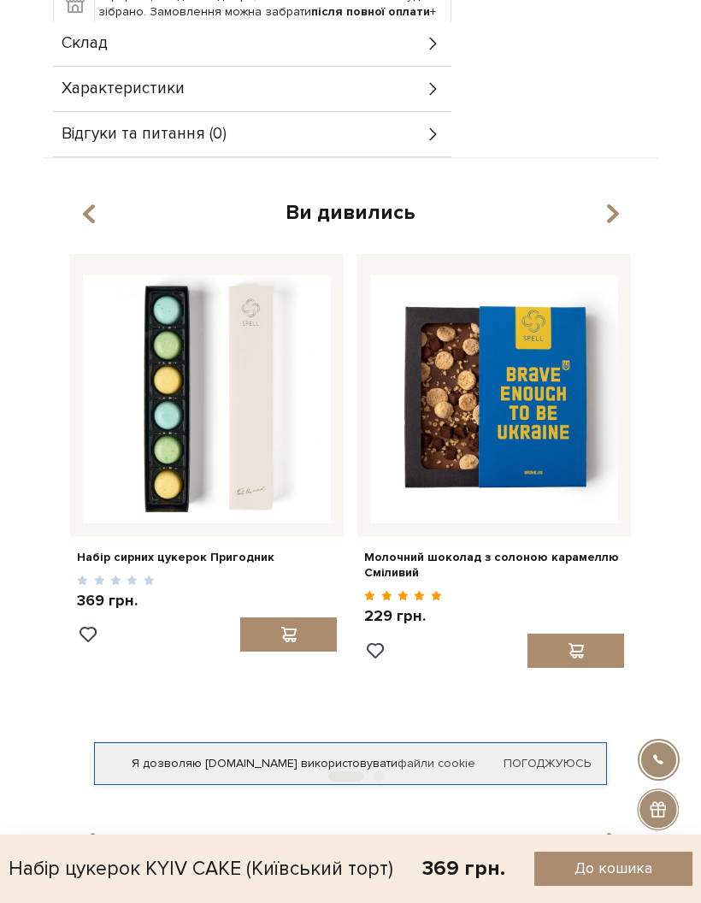
click at [386, 29] on div "Склад" at bounding box center [252, 43] width 398 height 44
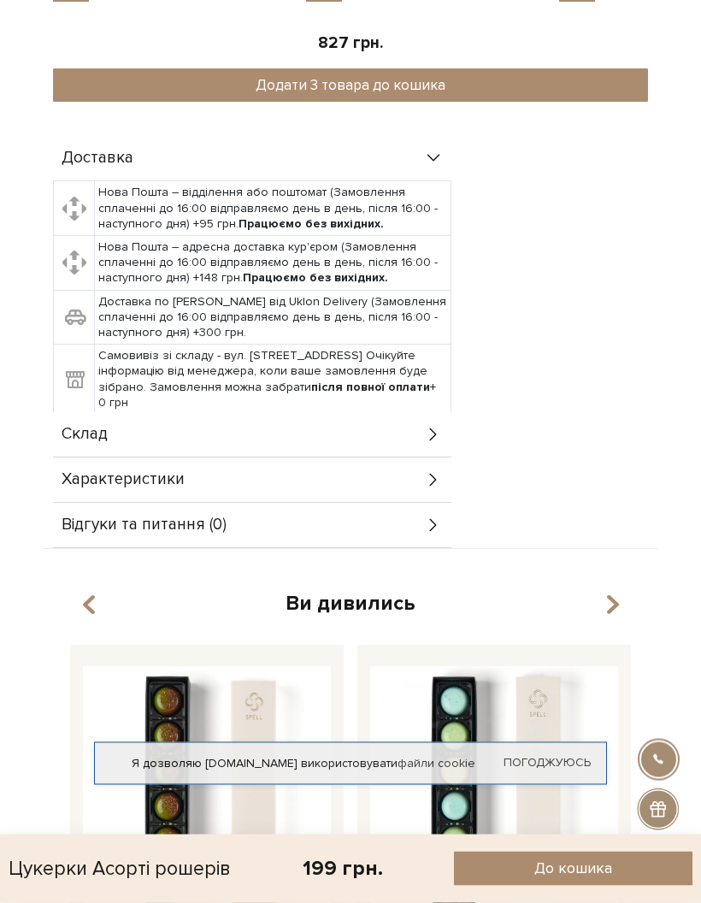
scroll to position [1512, 0]
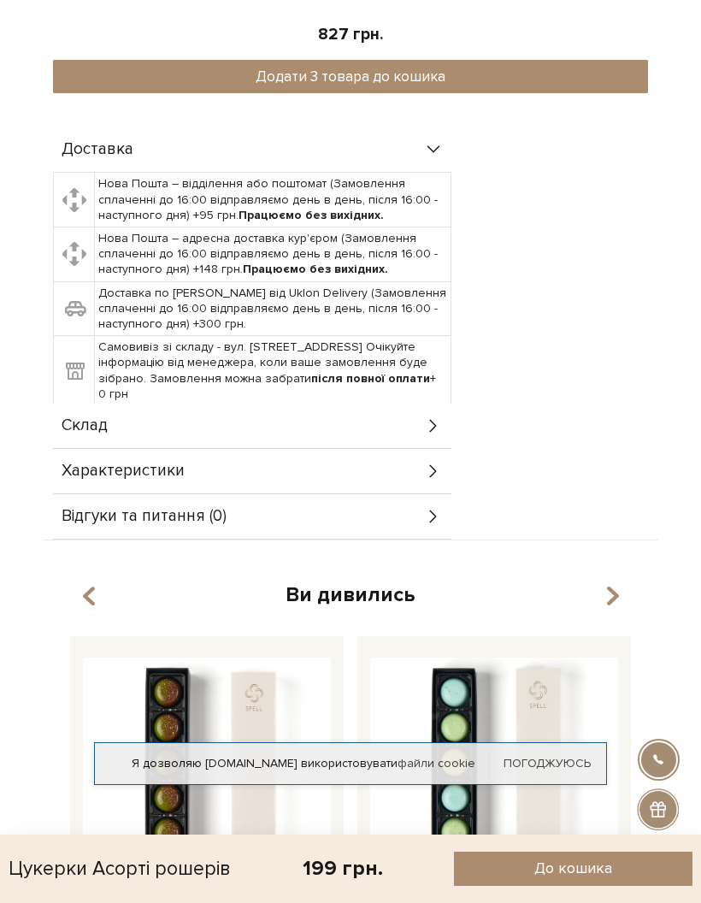
click at [425, 416] on icon at bounding box center [433, 425] width 19 height 19
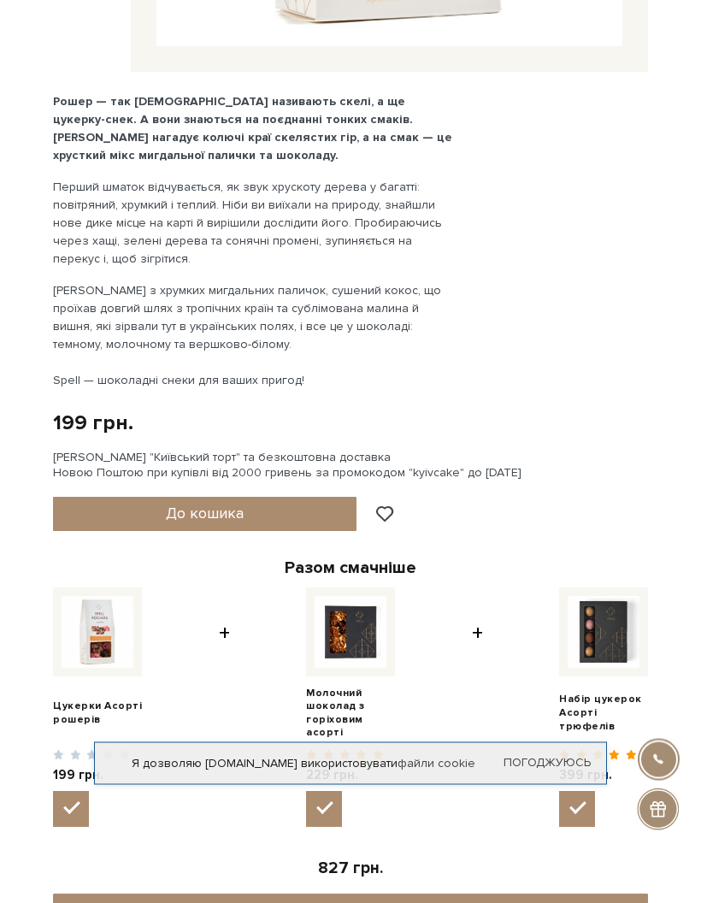
scroll to position [681, 0]
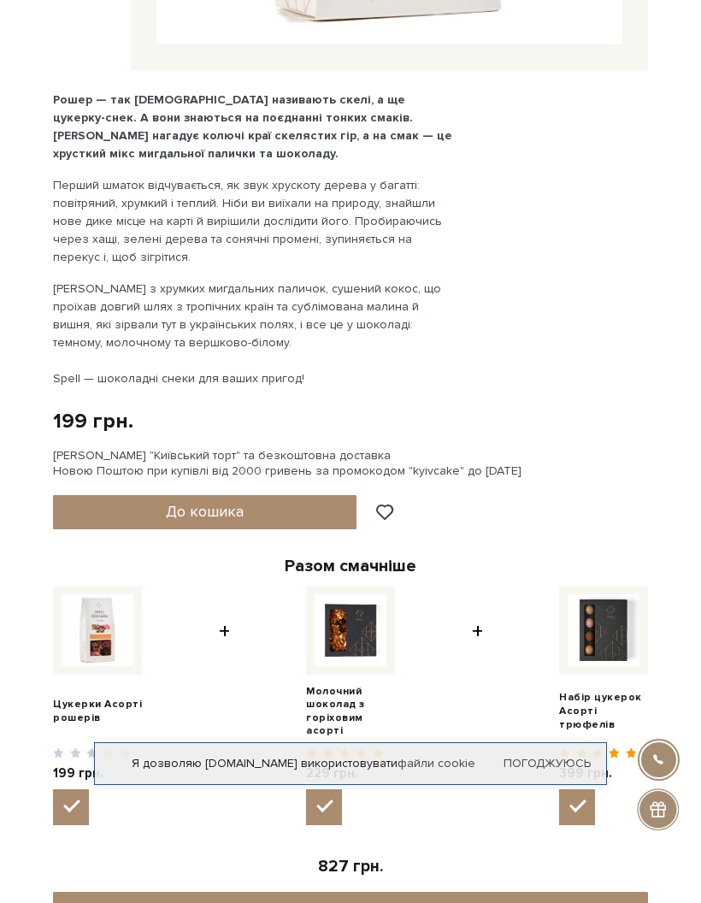
click at [288, 507] on button "До кошика" at bounding box center [205, 512] width 304 height 34
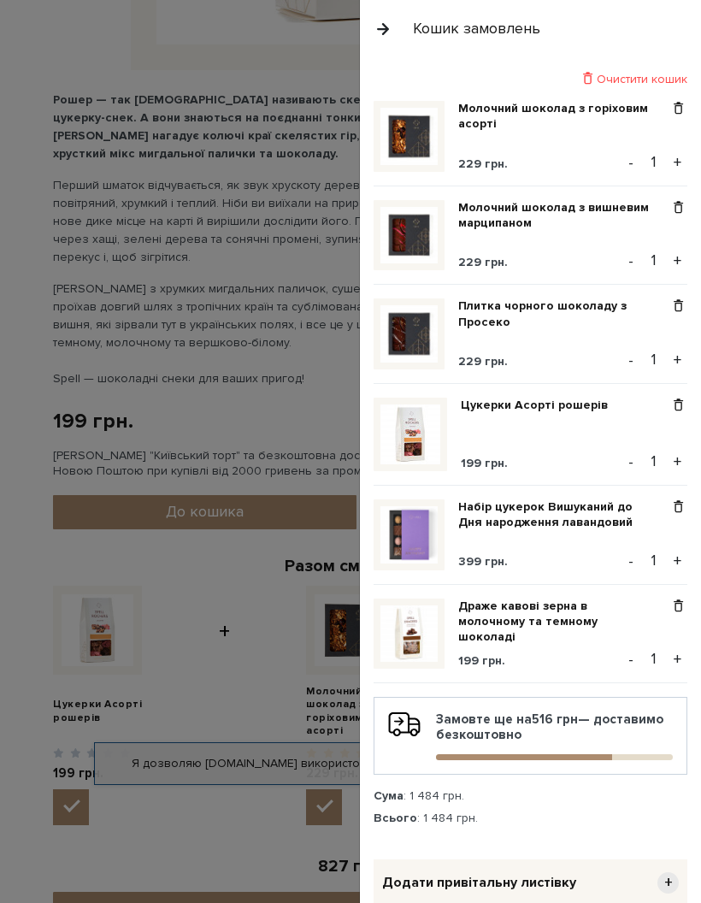
scroll to position [-1, 0]
click at [386, 31] on button "button" at bounding box center [383, 29] width 19 height 30
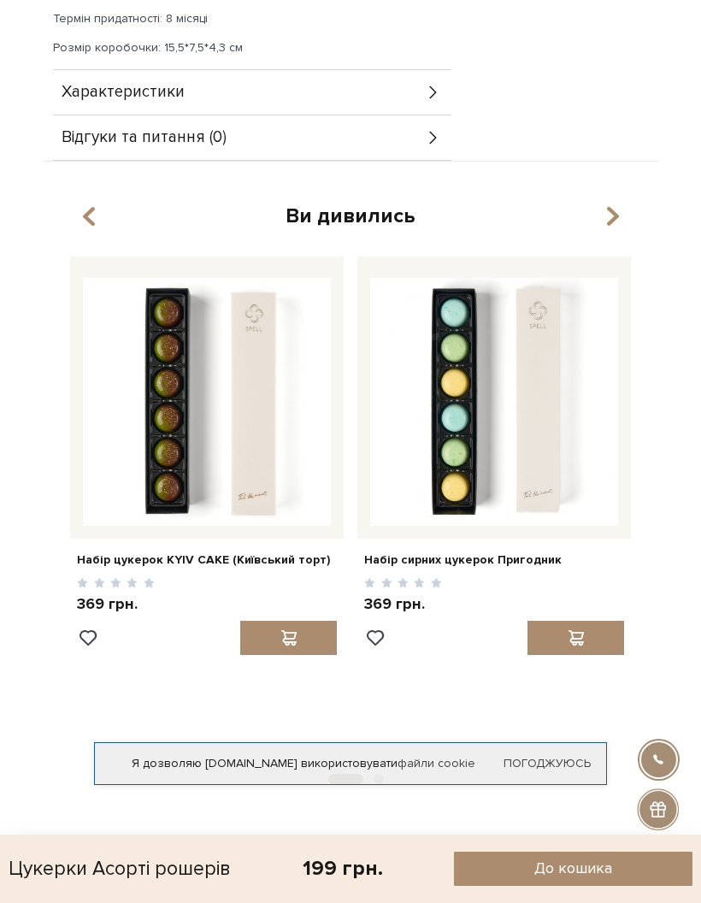
scroll to position [2308, 0]
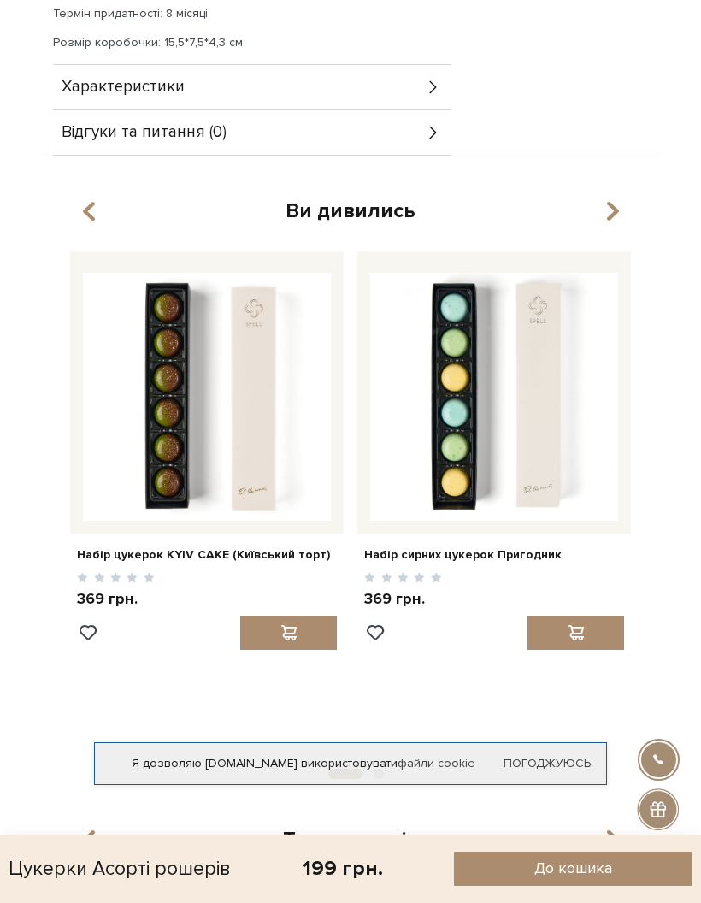
click at [620, 204] on icon "button" at bounding box center [612, 212] width 15 height 29
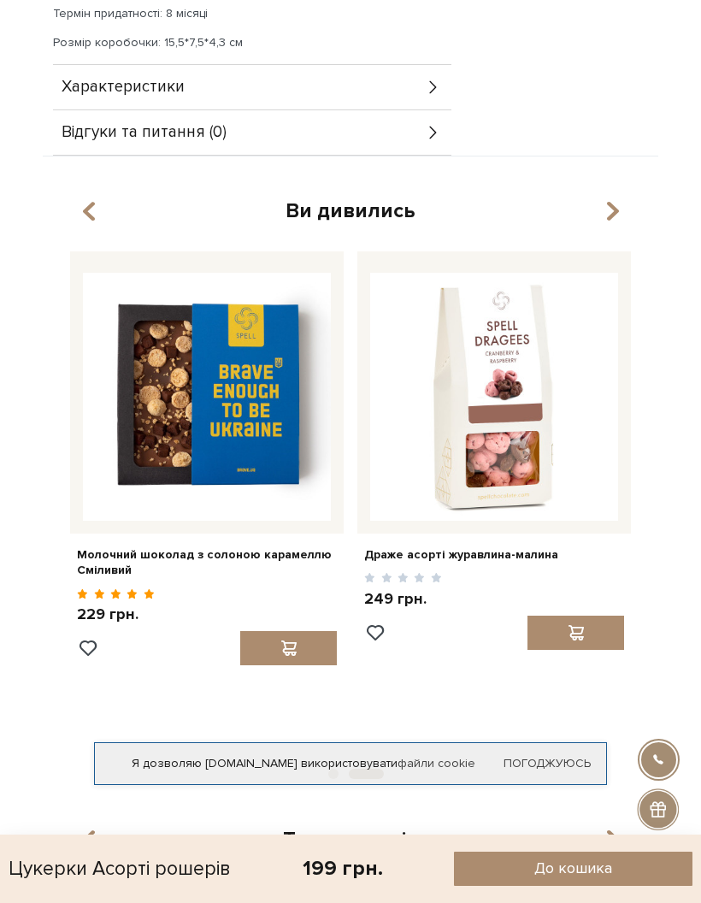
click at [610, 203] on icon "button" at bounding box center [612, 212] width 15 height 29
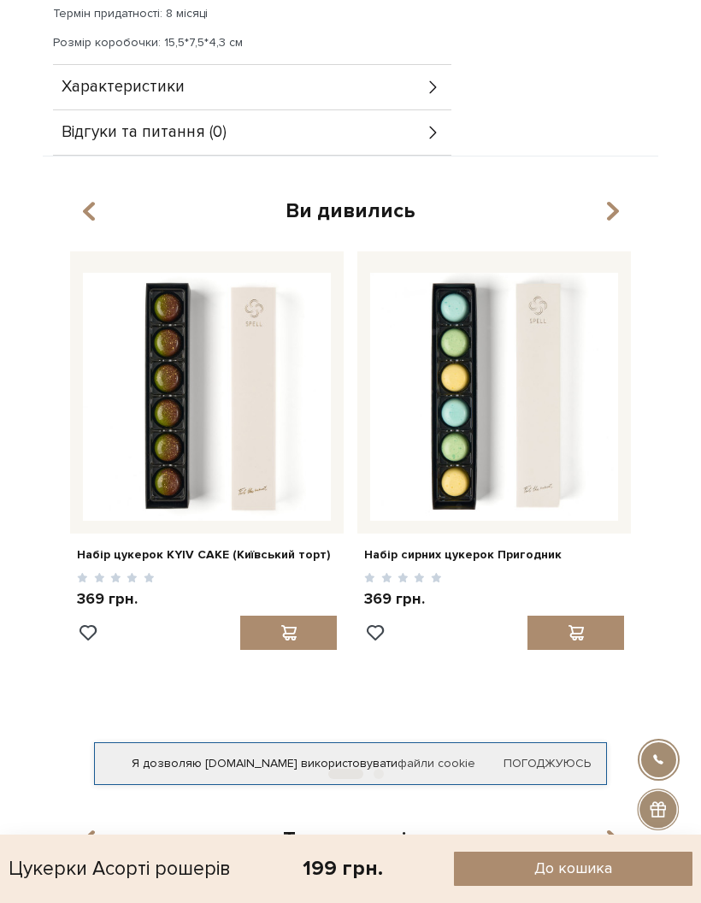
click at [618, 198] on icon "button" at bounding box center [612, 212] width 15 height 29
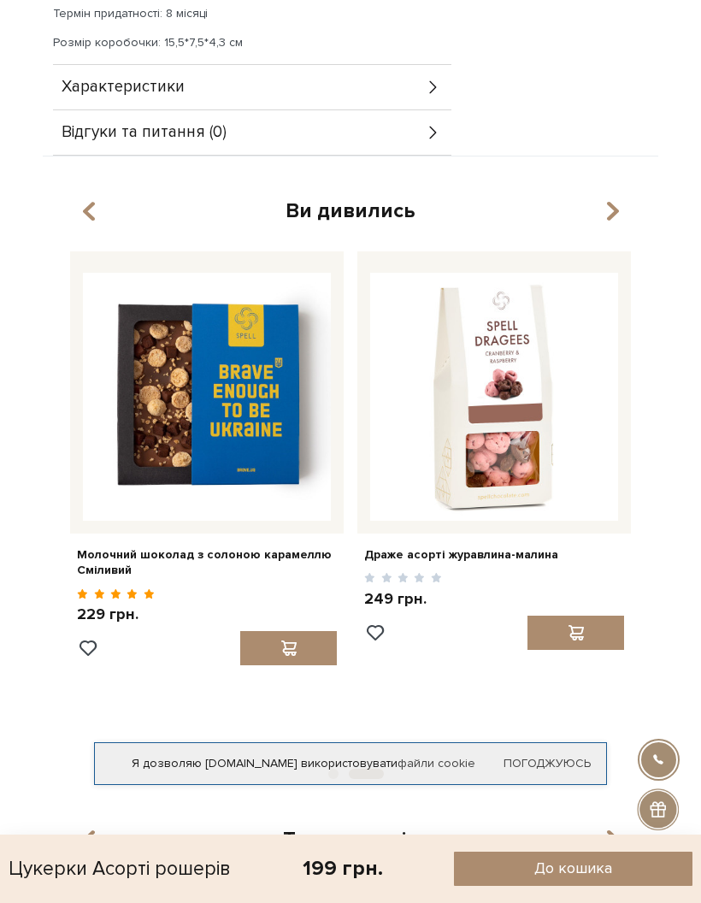
click at [73, 232] on div "Ви дивились Молочний шоколад з солоною карамеллю Сміливий 229 грн. 1 2" at bounding box center [350, 478] width 595 height 560
click at [88, 209] on icon "button" at bounding box center [89, 211] width 15 height 29
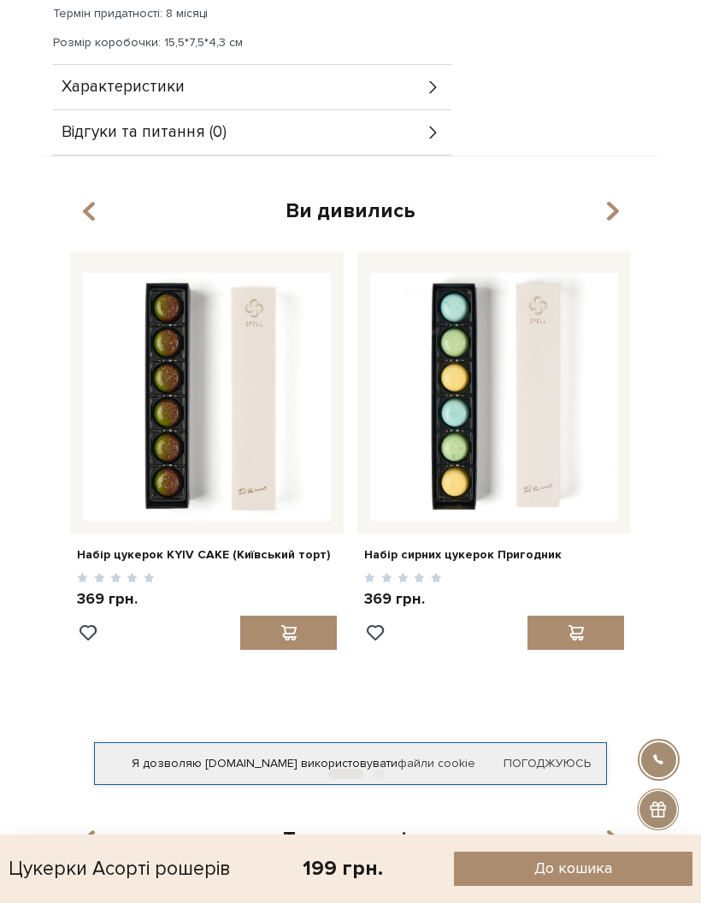
click at [488, 555] on link "Набір сирних цукерок Пригодник" at bounding box center [494, 554] width 260 height 15
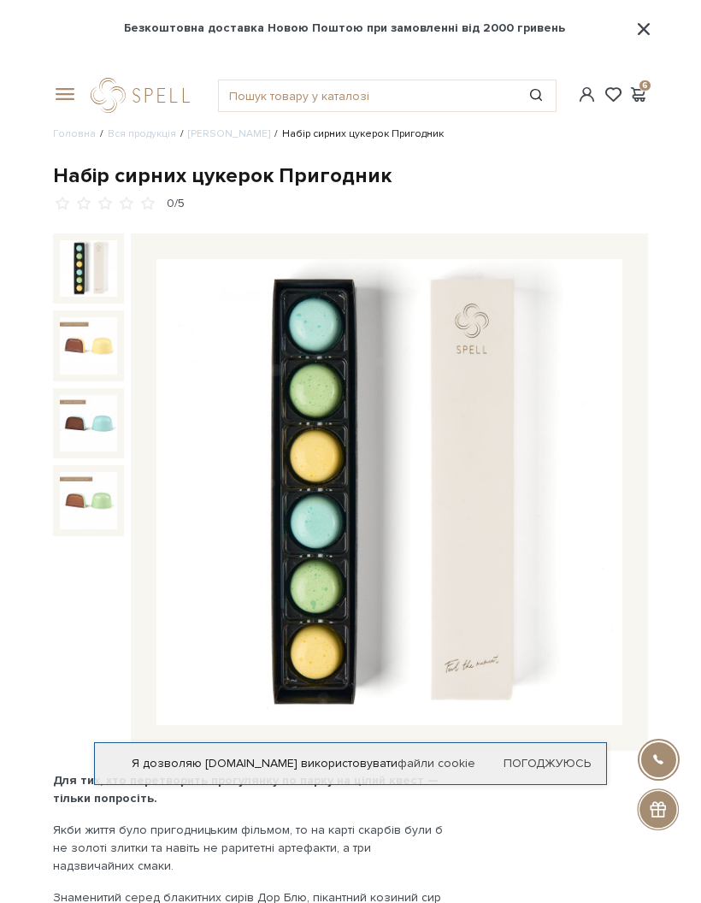
click at [70, 91] on span at bounding box center [61, 94] width 17 height 15
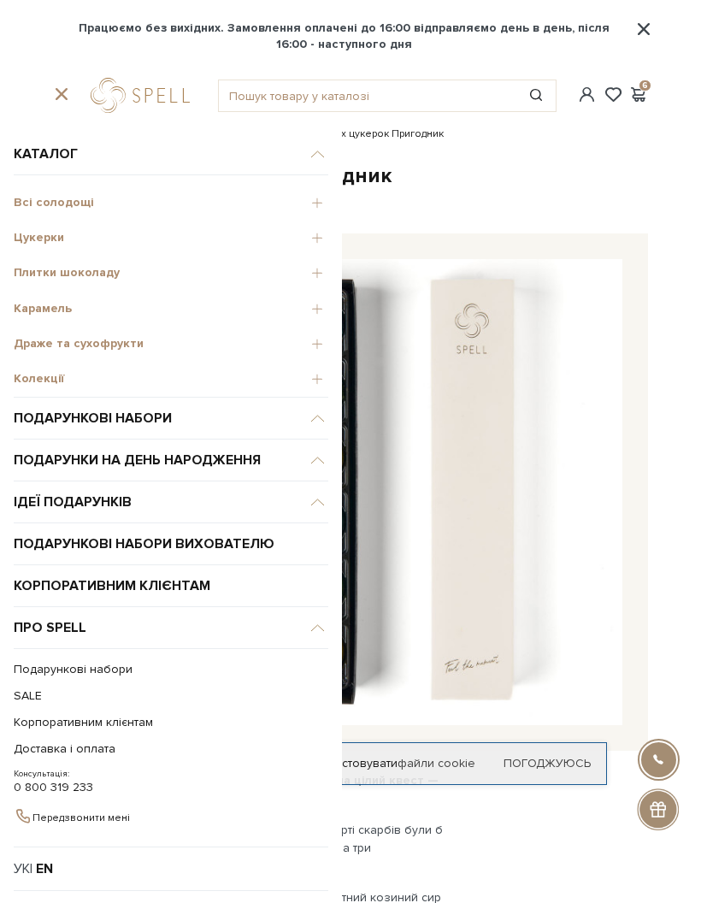
click at [323, 266] on span "Плитки шоколаду" at bounding box center [171, 272] width 315 height 15
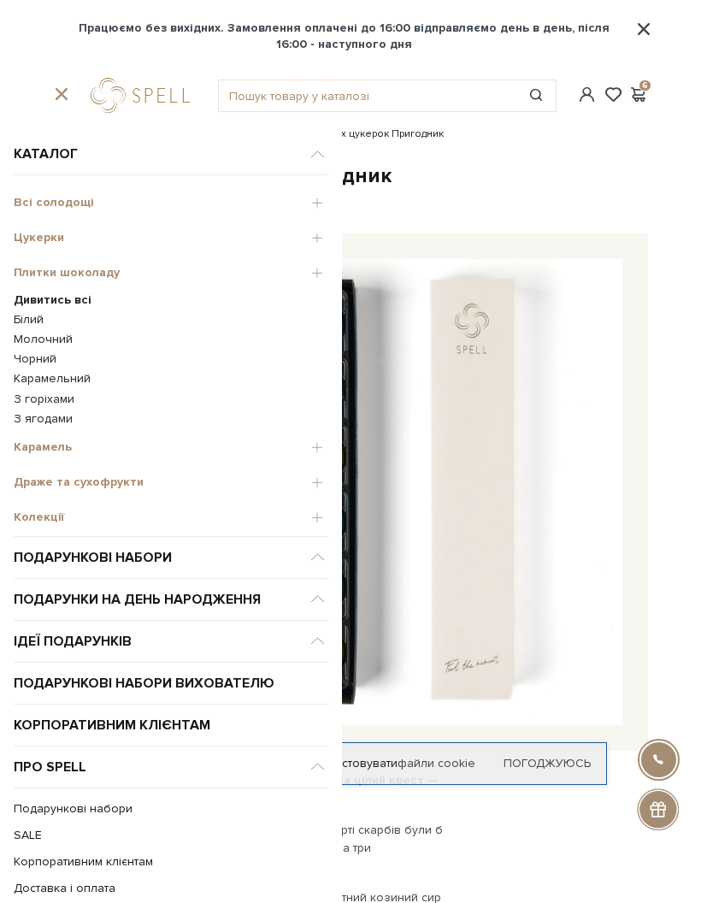
click at [77, 304] on b "Дивитись всі" at bounding box center [53, 299] width 78 height 15
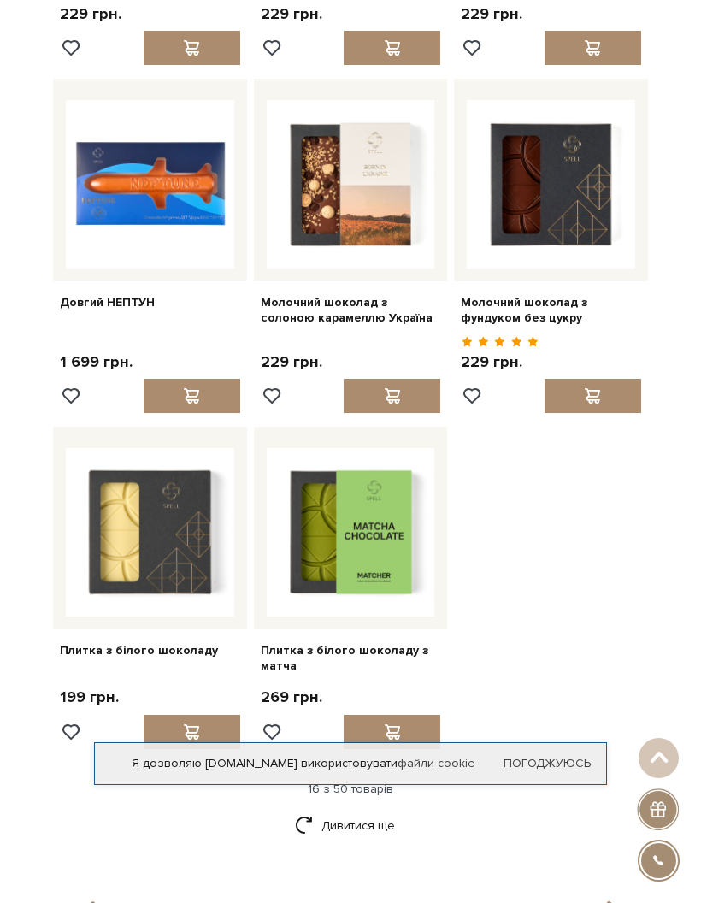
scroll to position [1854, 0]
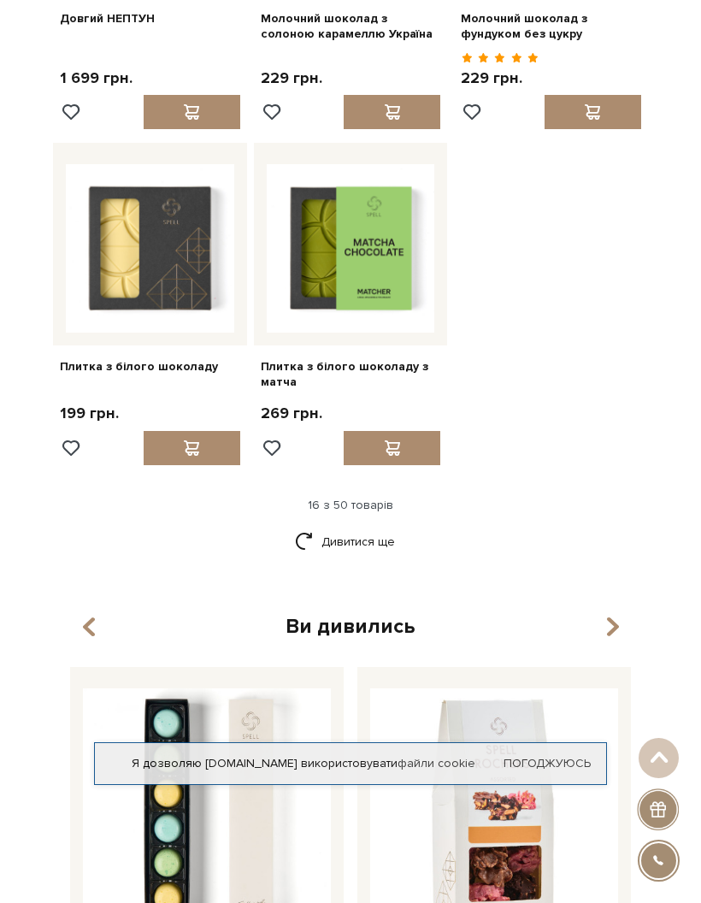
click at [378, 537] on link "Дивитися ще" at bounding box center [350, 542] width 111 height 30
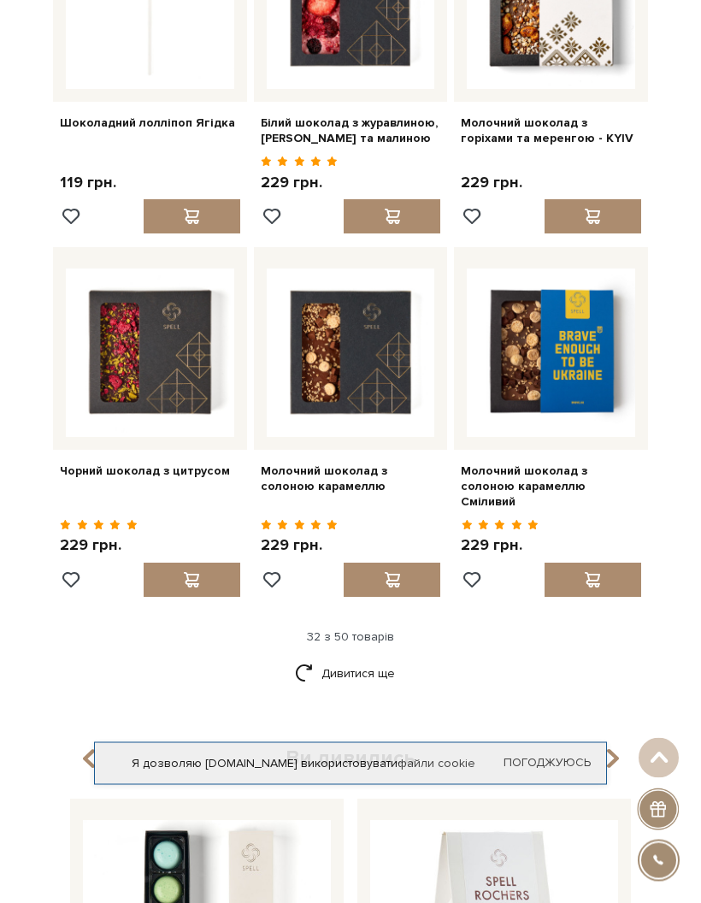
scroll to position [3452, 0]
click at [344, 658] on link "Дивитися ще" at bounding box center [350, 673] width 111 height 30
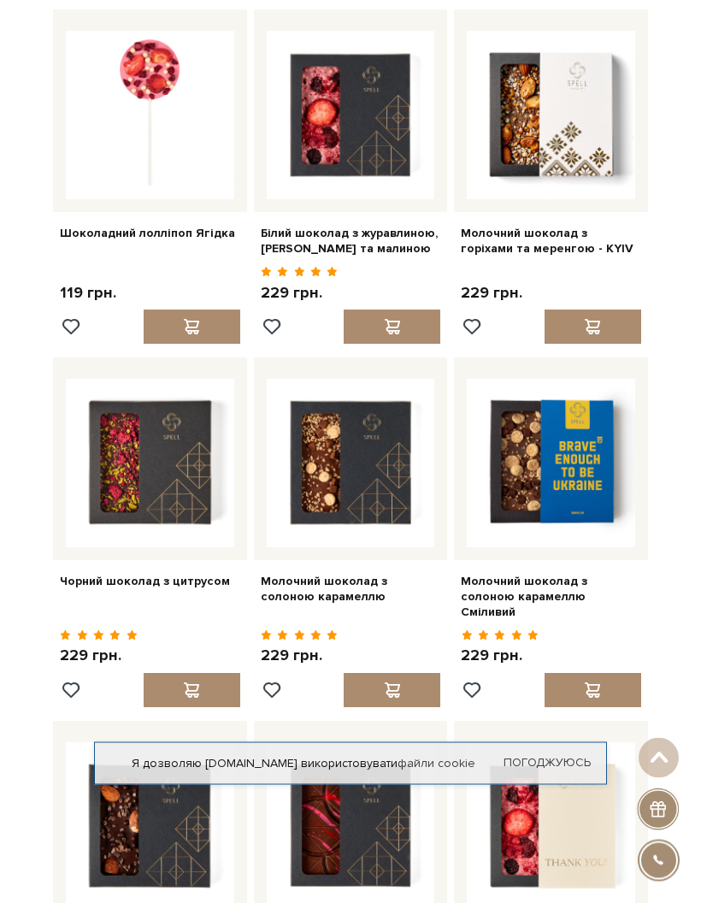
scroll to position [3342, 0]
click at [188, 682] on span at bounding box center [191, 689] width 21 height 15
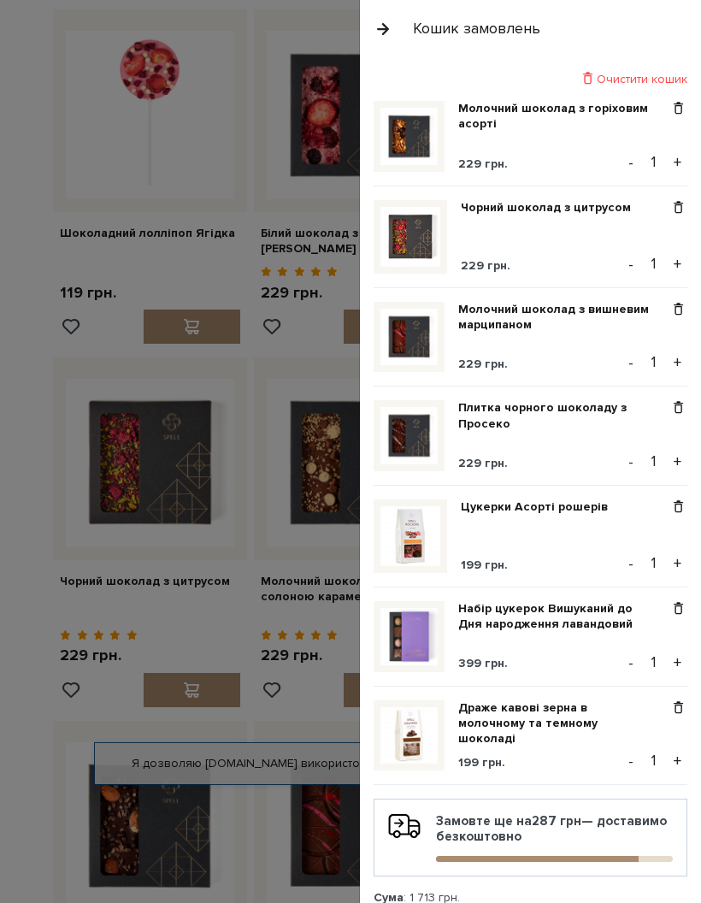
click at [389, 16] on button "button" at bounding box center [383, 29] width 19 height 30
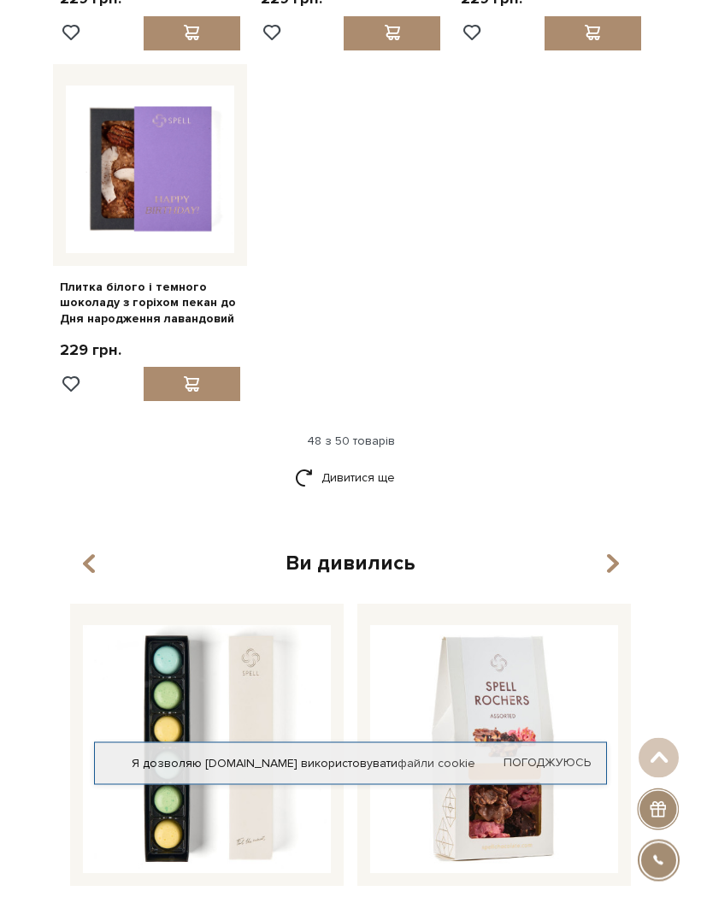
scroll to position [5786, 0]
click at [369, 463] on link "Дивитися ще" at bounding box center [350, 478] width 111 height 30
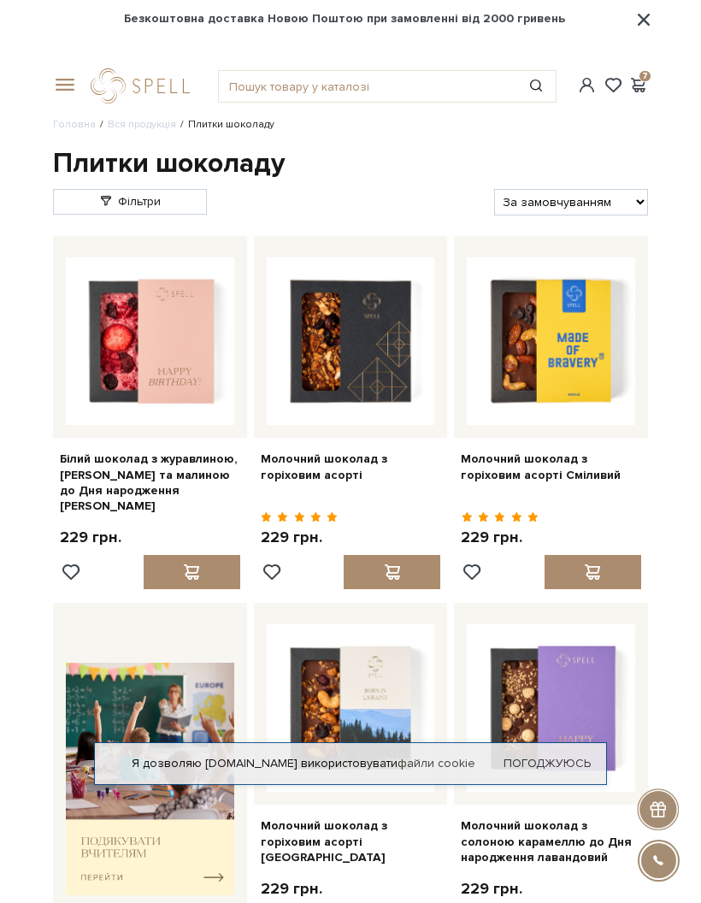
scroll to position [0, 0]
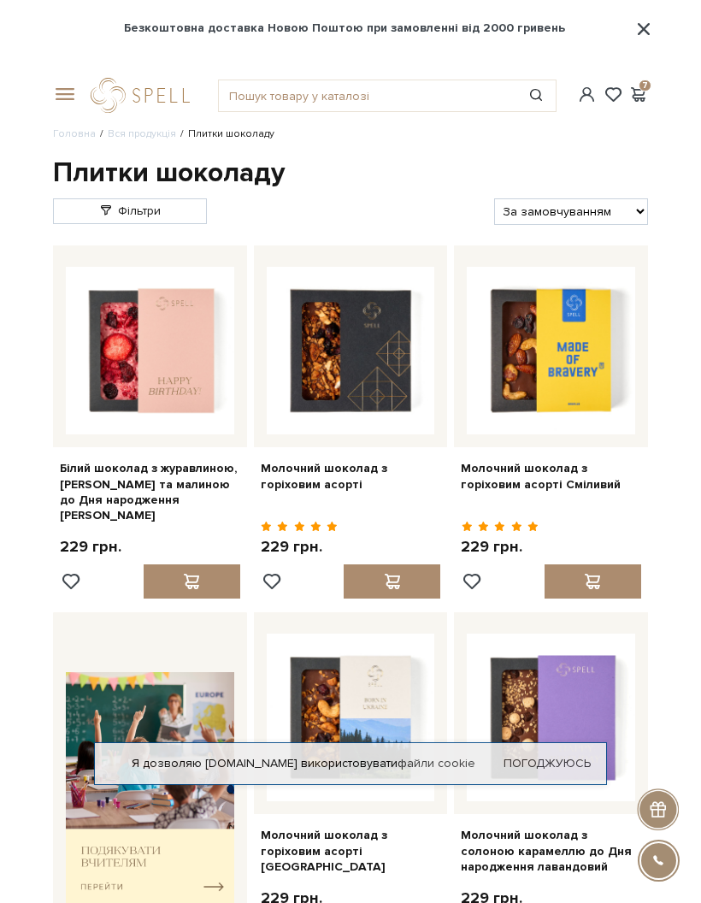
click at [638, 93] on span at bounding box center [638, 94] width 21 height 18
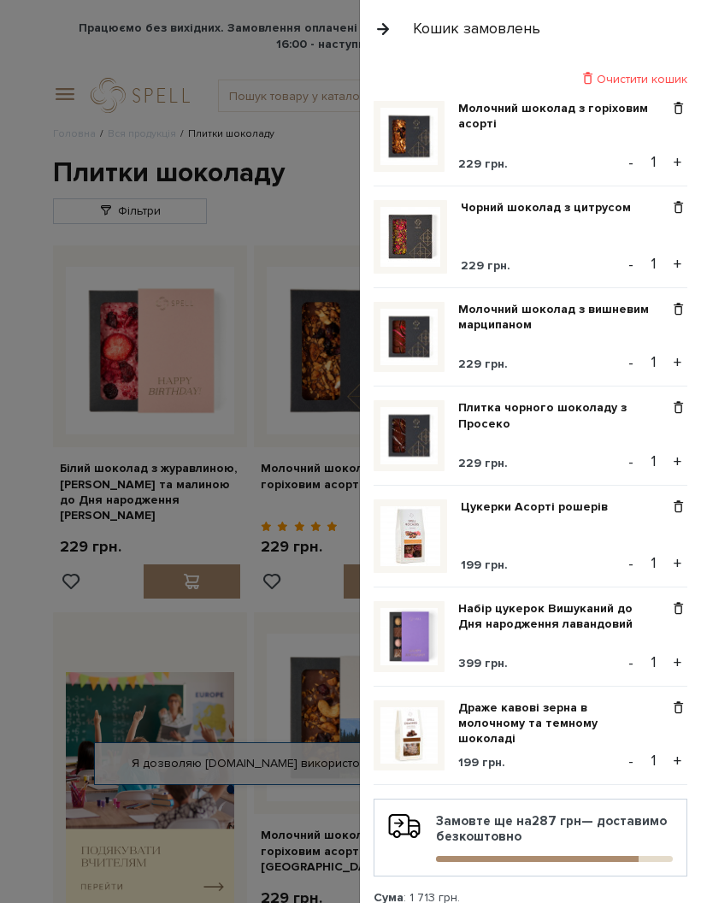
click at [569, 622] on link "Набір цукерок Вишуканий до Дня народження лавандовий" at bounding box center [563, 616] width 211 height 31
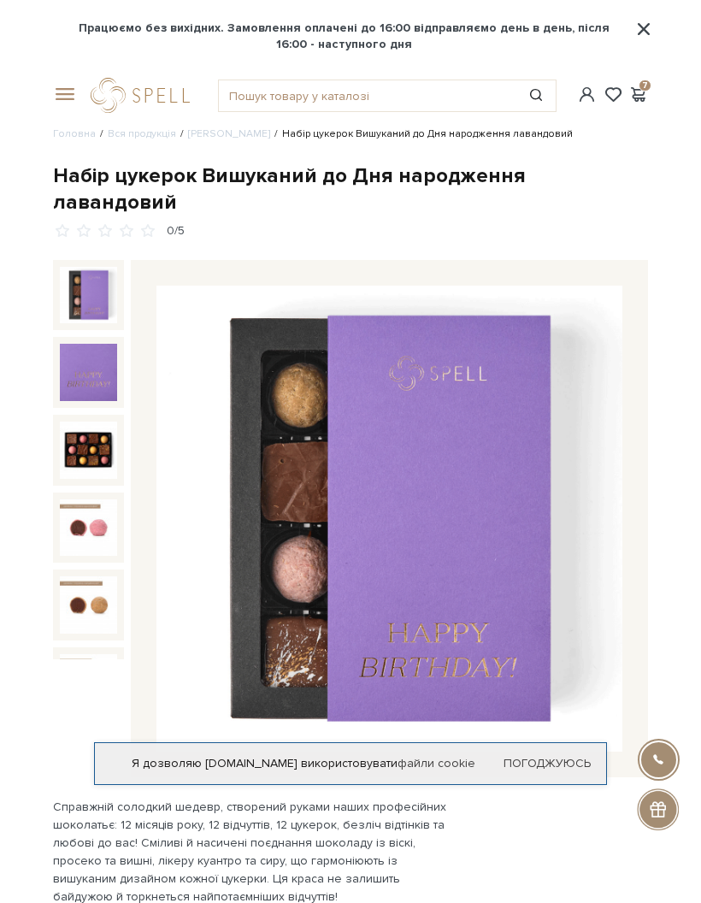
click at [628, 103] on span at bounding box center [638, 94] width 21 height 18
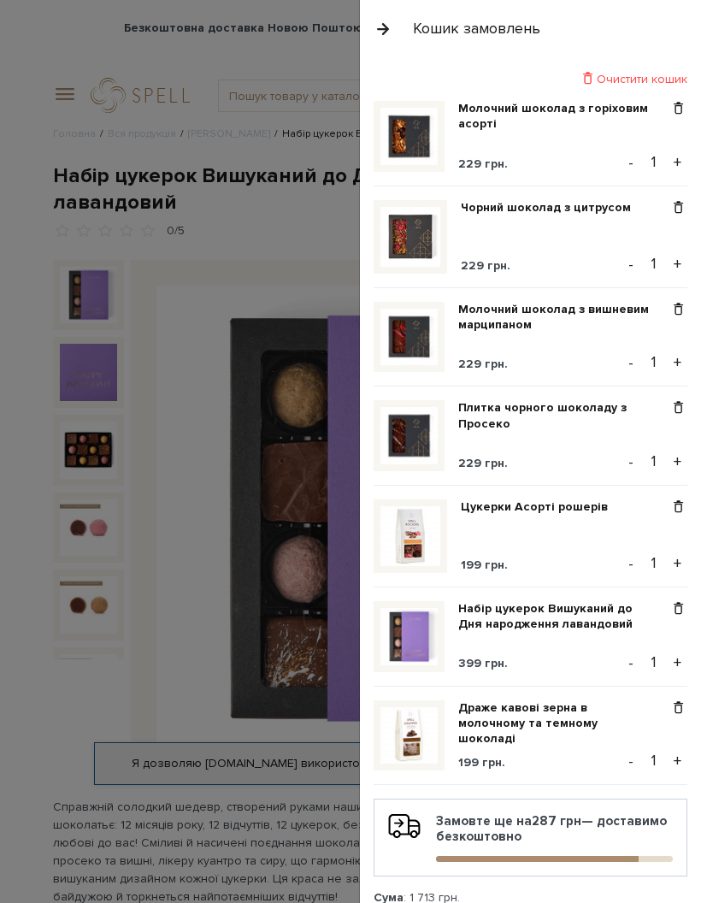
click at [134, 279] on div at bounding box center [350, 451] width 701 height 903
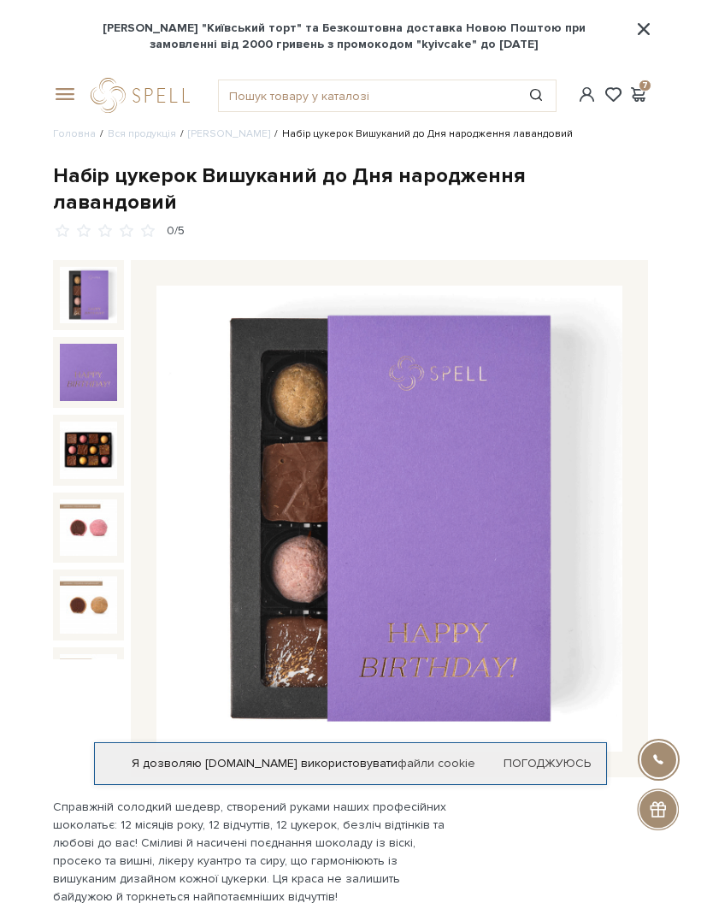
click at [61, 102] on span at bounding box center [61, 94] width 17 height 15
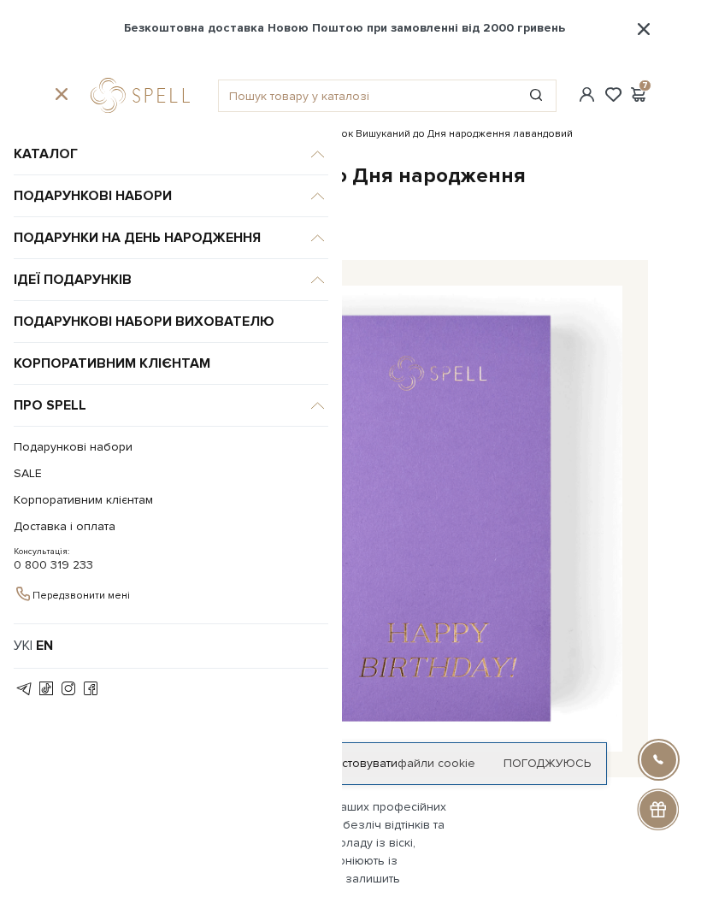
click at [636, 95] on span at bounding box center [638, 94] width 21 height 18
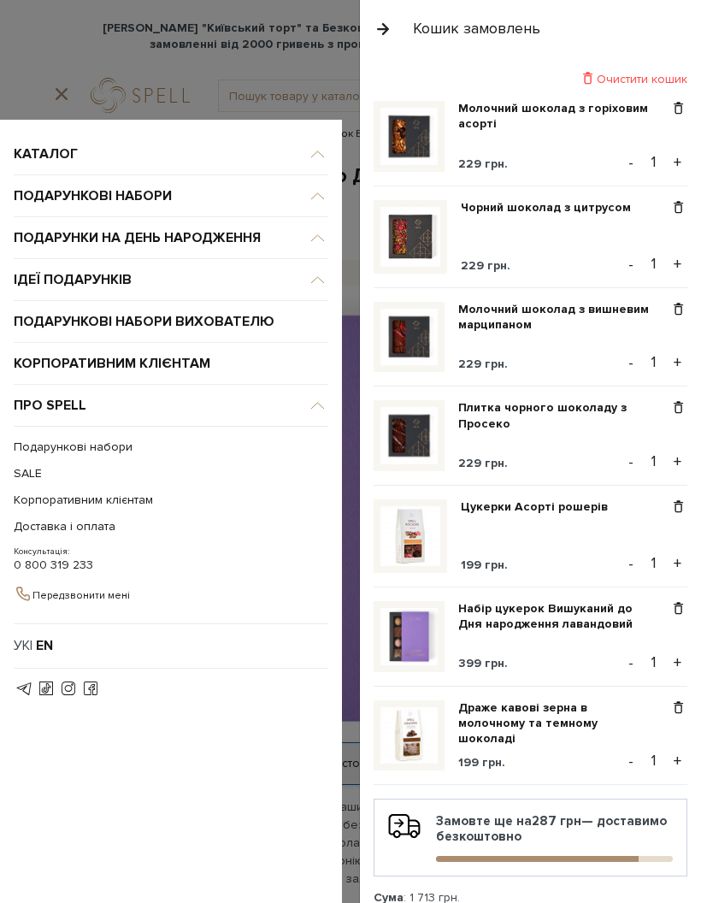
click at [78, 72] on div at bounding box center [350, 451] width 701 height 903
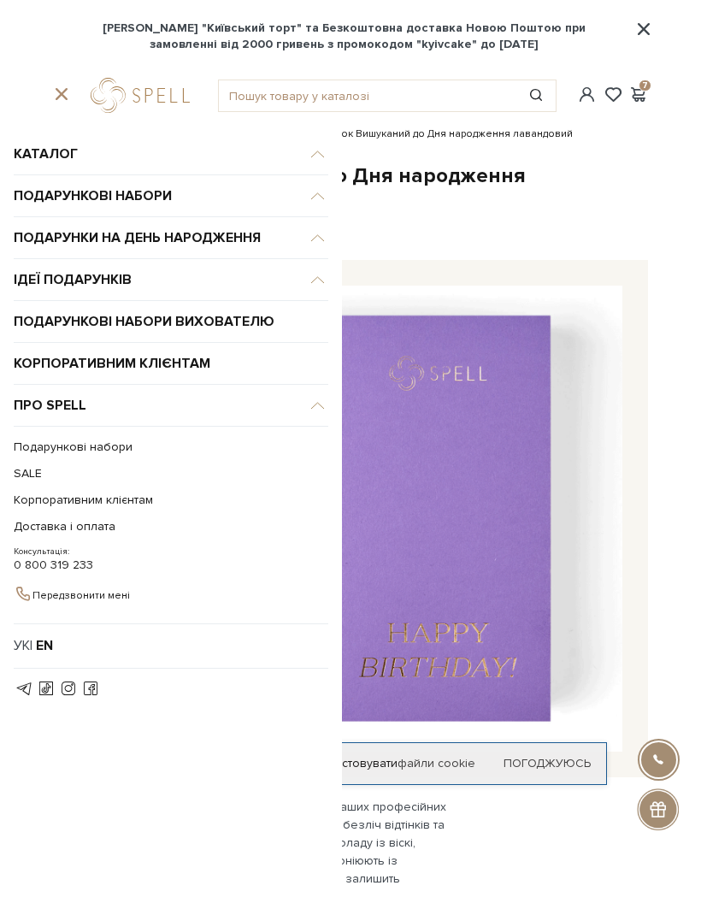
click at [635, 100] on span at bounding box center [638, 94] width 21 height 18
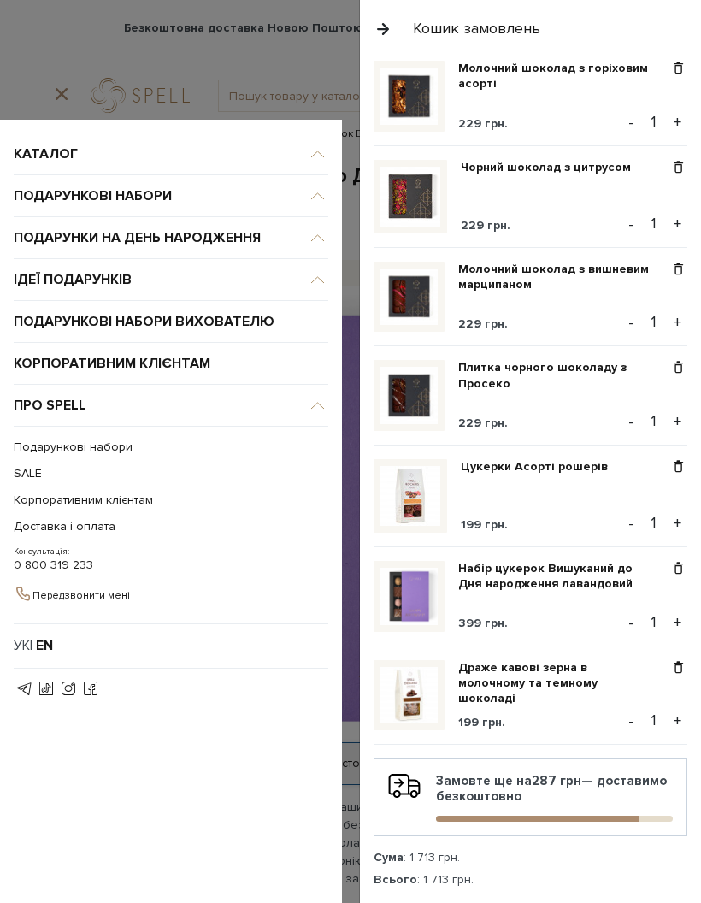
scroll to position [67, 0]
